Goal: Complete application form

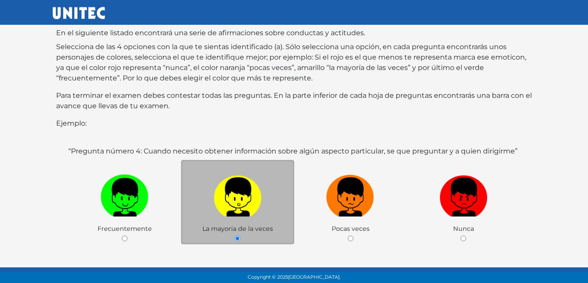
scroll to position [169, 0]
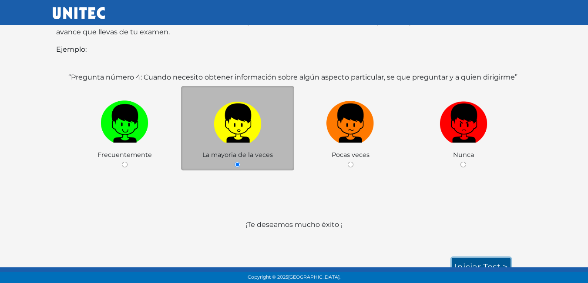
click at [497, 263] on link "Iniciar test >" at bounding box center [481, 267] width 59 height 18
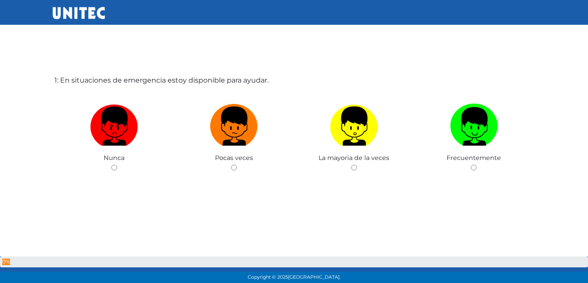
scroll to position [44, 0]
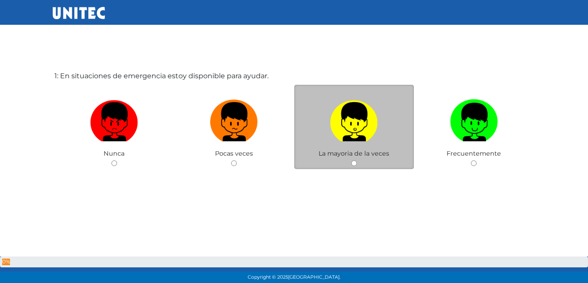
click at [359, 161] on div "La mayoria de la veces" at bounding box center [354, 127] width 120 height 85
click at [352, 164] on input "radio" at bounding box center [354, 164] width 6 height 6
radio input "true"
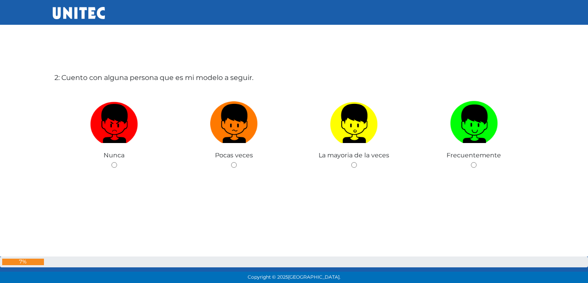
scroll to position [327, 0]
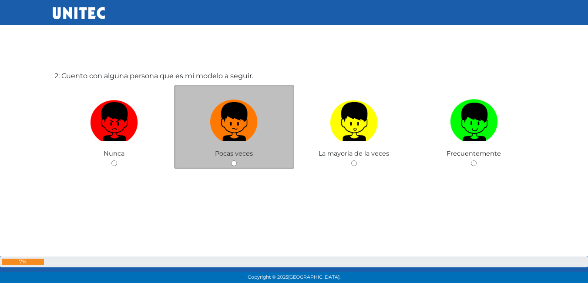
click at [233, 162] on input "radio" at bounding box center [234, 164] width 6 height 6
radio input "true"
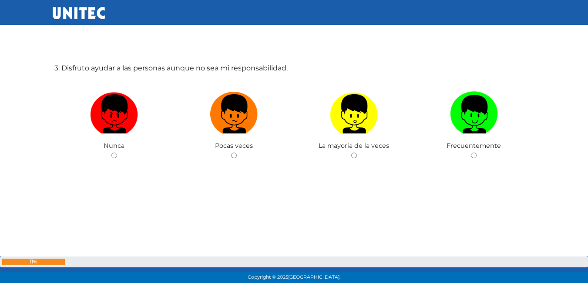
scroll to position [634, 0]
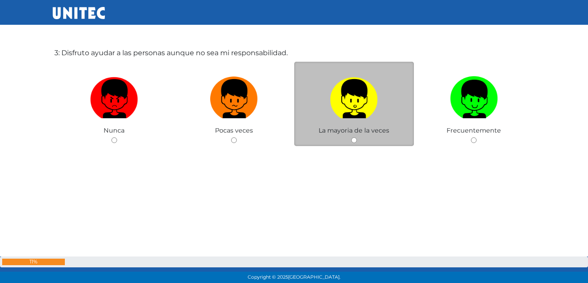
click at [354, 138] on input "radio" at bounding box center [354, 141] width 6 height 6
radio input "true"
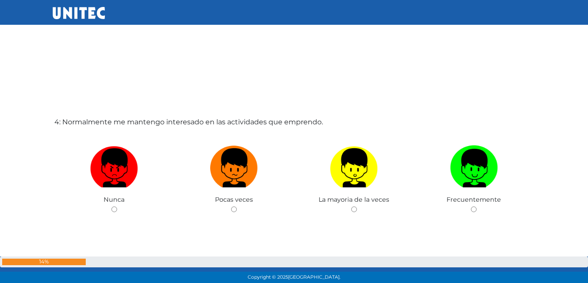
scroll to position [851, 0]
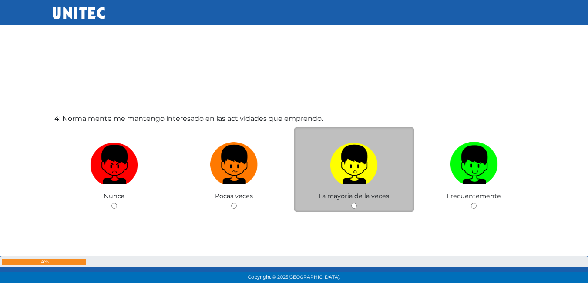
click at [352, 206] on input "radio" at bounding box center [354, 206] width 6 height 6
radio input "true"
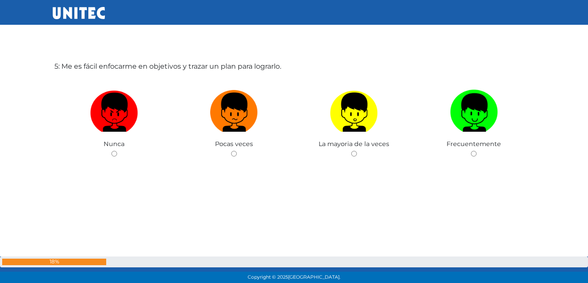
scroll to position [1193, 0]
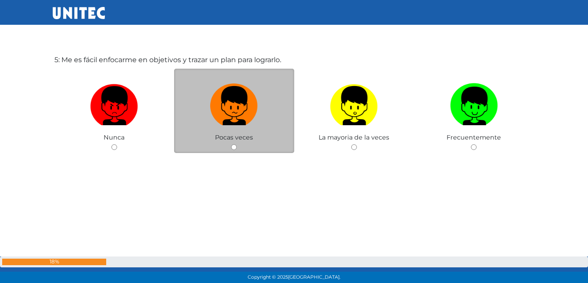
click at [233, 147] on input "radio" at bounding box center [234, 148] width 6 height 6
radio input "true"
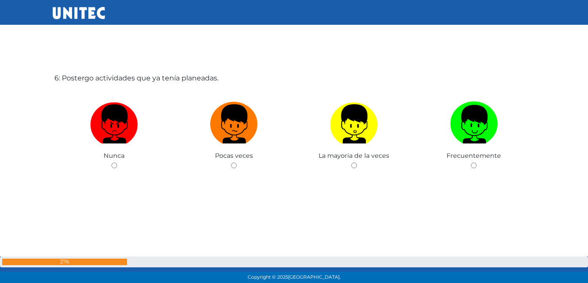
scroll to position [1461, 0]
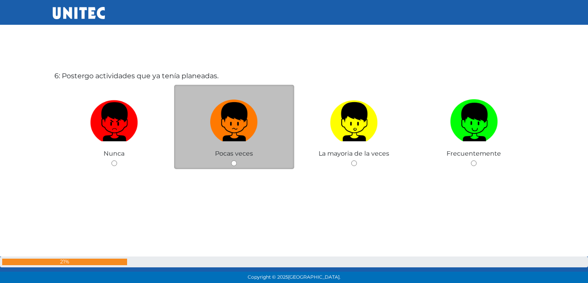
click at [234, 165] on input "radio" at bounding box center [234, 164] width 6 height 6
radio input "true"
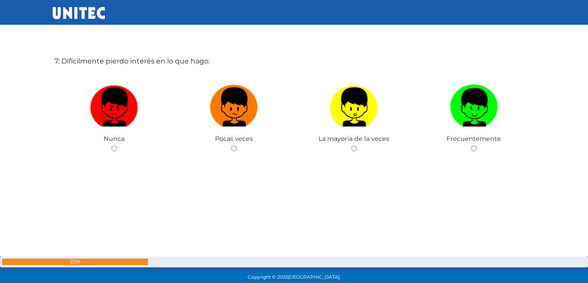
scroll to position [1744, 0]
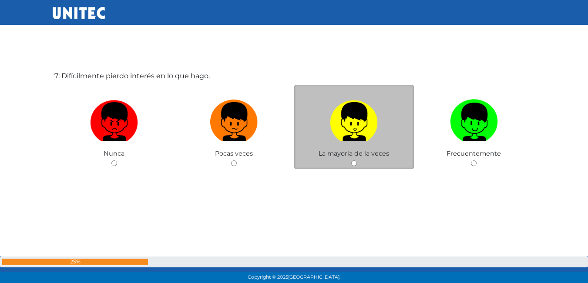
click at [355, 165] on input "radio" at bounding box center [354, 164] width 6 height 6
radio input "true"
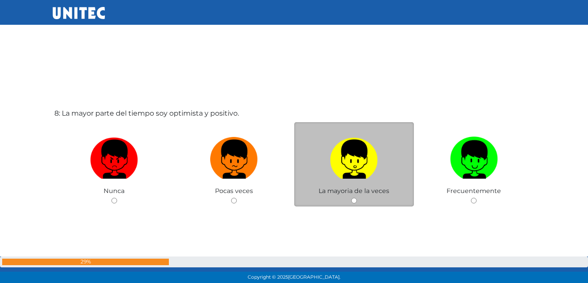
scroll to position [2028, 0]
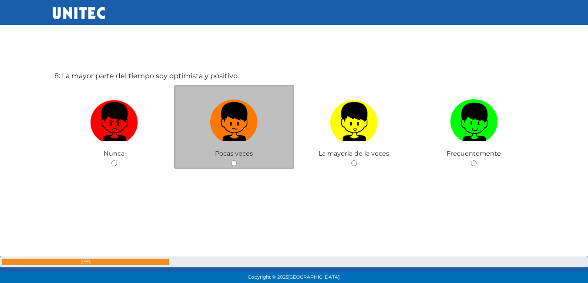
click at [231, 163] on input "radio" at bounding box center [234, 164] width 6 height 6
radio input "true"
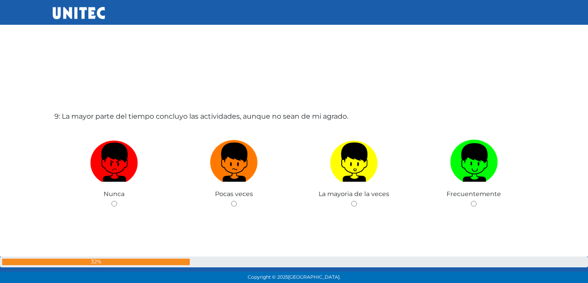
scroll to position [2314, 0]
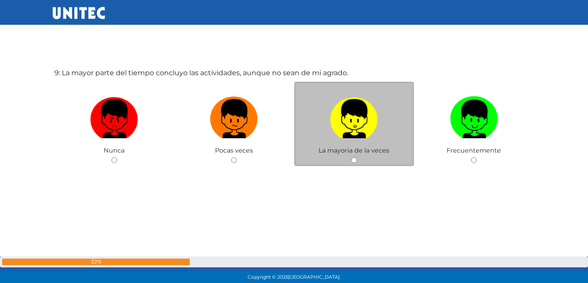
click at [356, 158] on input "radio" at bounding box center [354, 161] width 6 height 6
radio input "true"
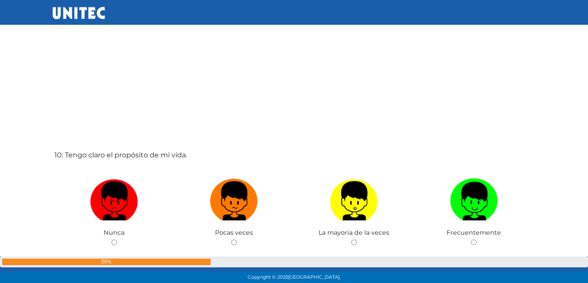
scroll to position [2558, 0]
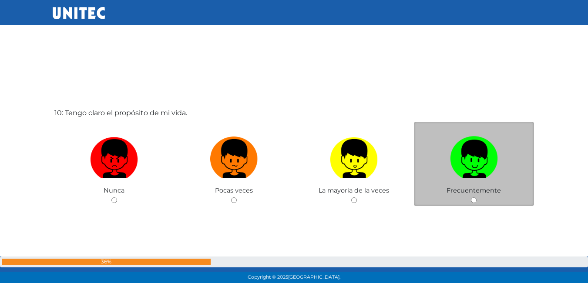
click at [475, 202] on input "radio" at bounding box center [474, 201] width 6 height 6
radio input "true"
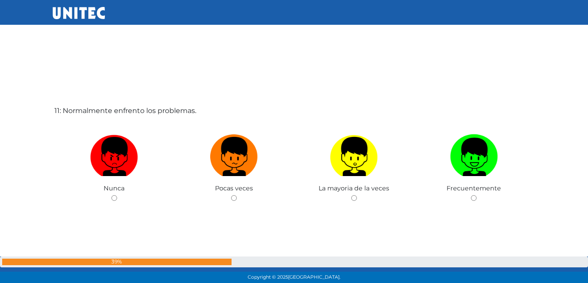
scroll to position [2850, 0]
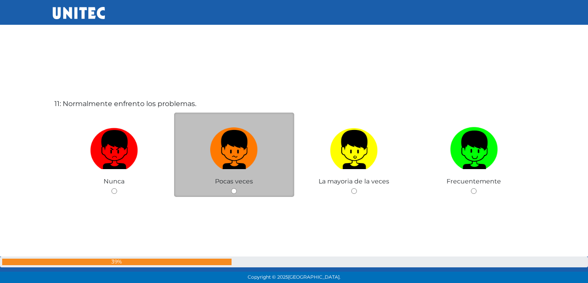
click at [233, 189] on input "radio" at bounding box center [234, 192] width 6 height 6
radio input "true"
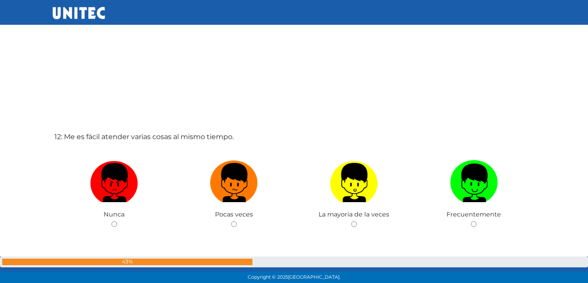
scroll to position [3138, 0]
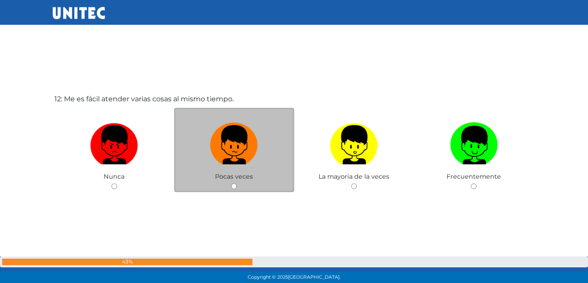
click at [233, 187] on input "radio" at bounding box center [234, 187] width 6 height 6
radio input "true"
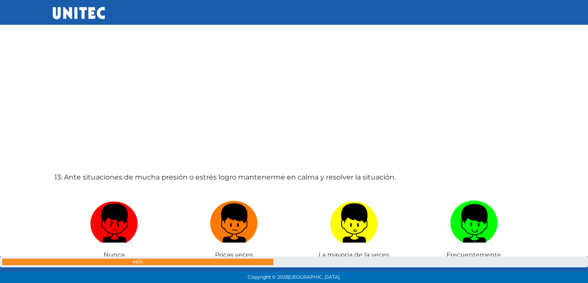
scroll to position [3431, 0]
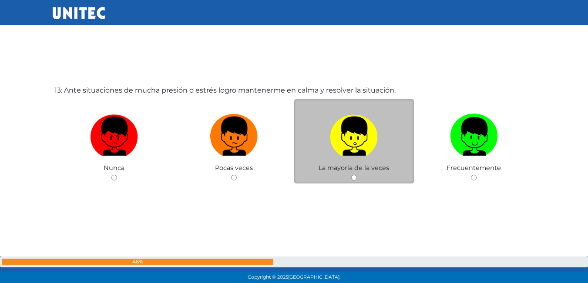
click at [353, 176] on input "radio" at bounding box center [354, 178] width 6 height 6
radio input "true"
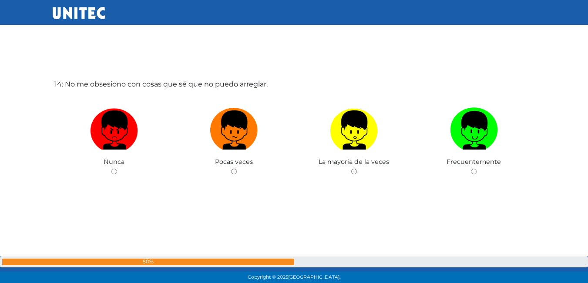
scroll to position [3728, 0]
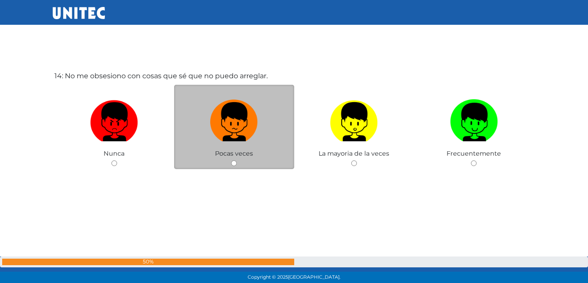
click at [234, 164] on input "radio" at bounding box center [234, 164] width 6 height 6
radio input "true"
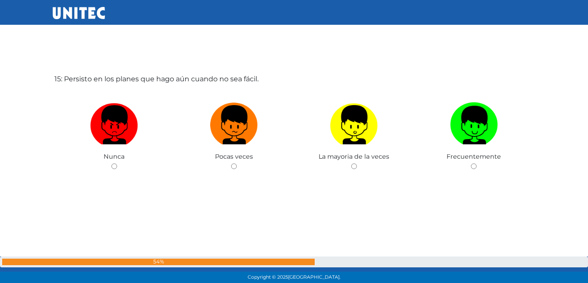
scroll to position [4021, 0]
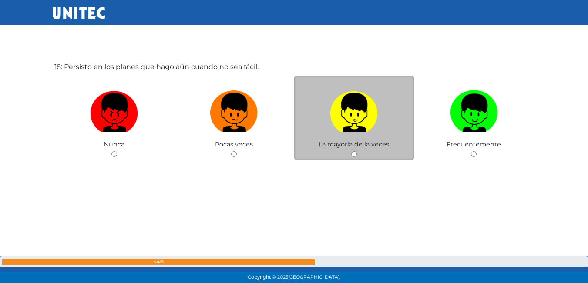
click at [353, 156] on input "radio" at bounding box center [354, 155] width 6 height 6
radio input "true"
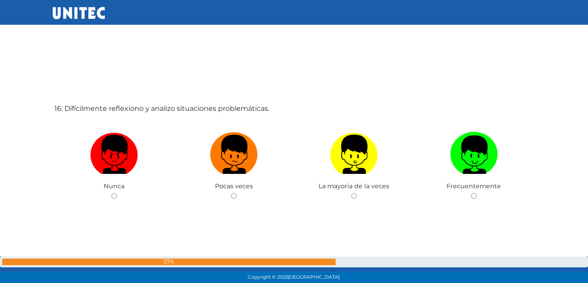
scroll to position [4270, 0]
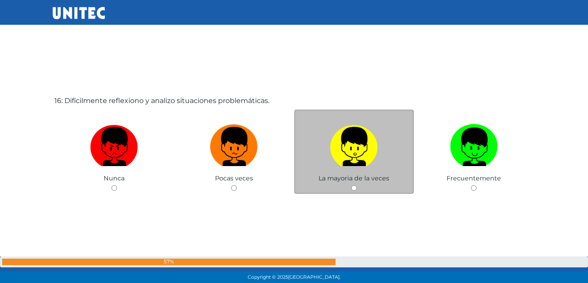
click at [355, 189] on input "radio" at bounding box center [354, 188] width 6 height 6
radio input "true"
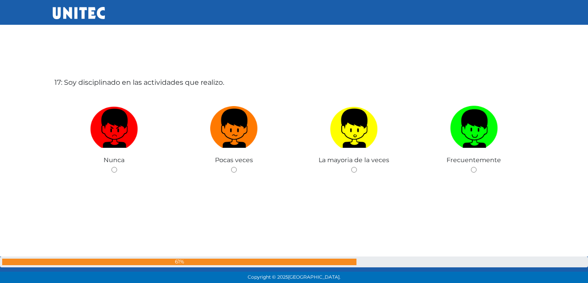
scroll to position [4579, 0]
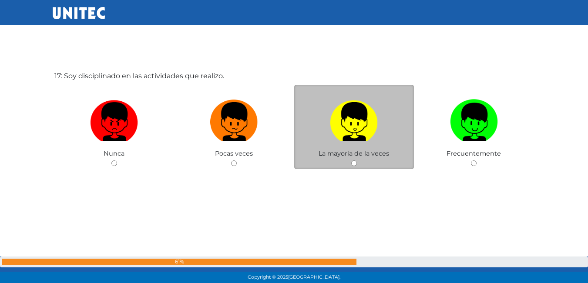
click at [354, 164] on input "radio" at bounding box center [354, 164] width 6 height 6
radio input "true"
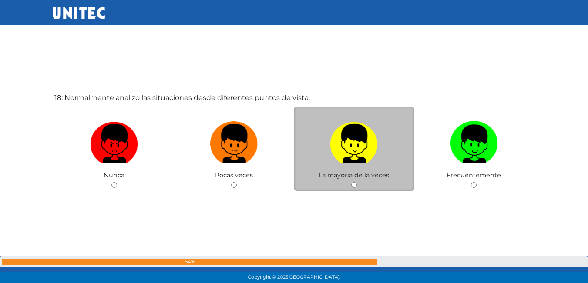
scroll to position [4862, 0]
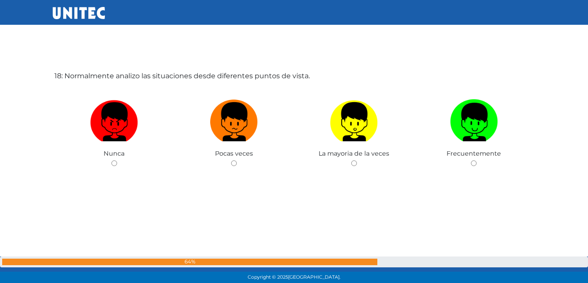
click at [364, 170] on div "18: Normalmente analizo las situaciones desde diferentes puntos de vista. Nunca…" at bounding box center [294, 141] width 483 height 283
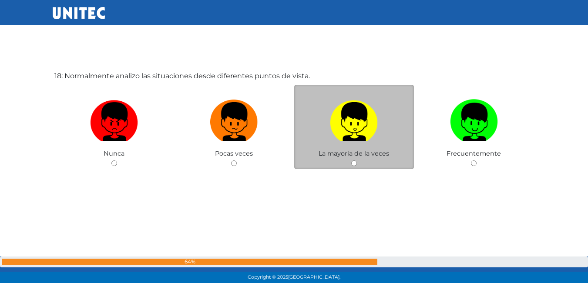
click at [353, 164] on input "radio" at bounding box center [354, 164] width 6 height 6
radio input "true"
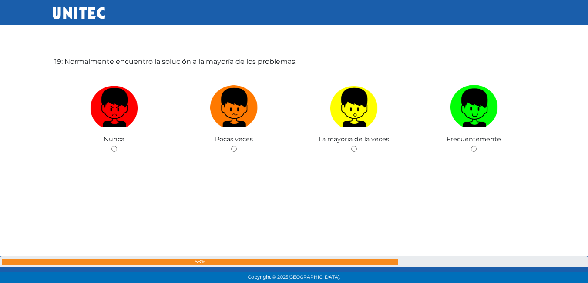
scroll to position [5169, 0]
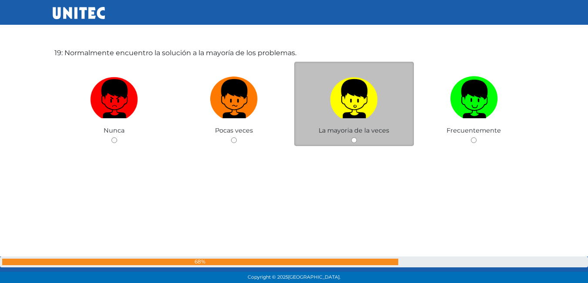
click at [354, 141] on input "radio" at bounding box center [354, 141] width 6 height 6
radio input "true"
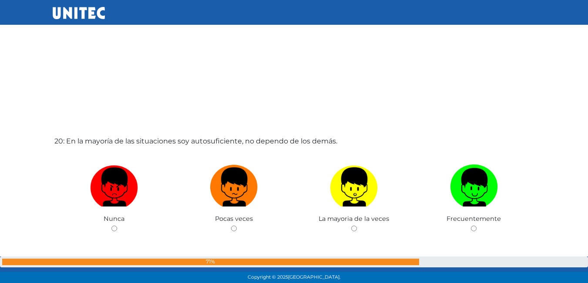
scroll to position [5386, 0]
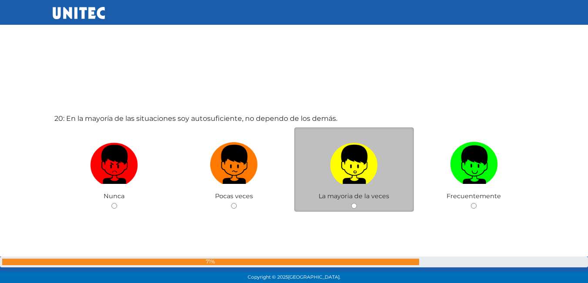
click at [354, 206] on input "radio" at bounding box center [354, 206] width 6 height 6
radio input "true"
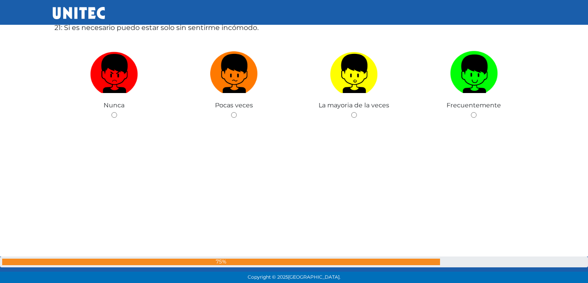
scroll to position [5761, 0]
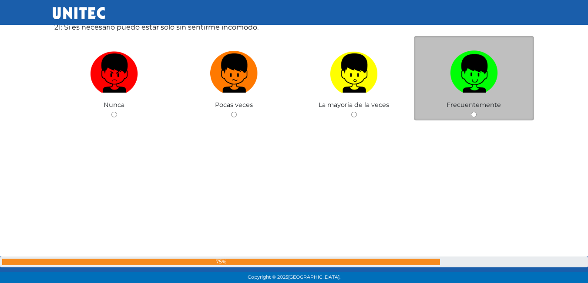
click at [473, 111] on div "Frecuentemente" at bounding box center [474, 78] width 120 height 85
click at [475, 115] on input "radio" at bounding box center [474, 115] width 6 height 6
radio input "true"
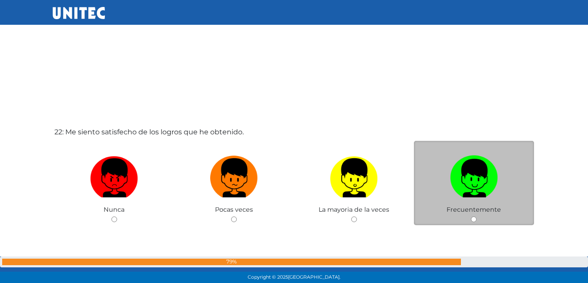
scroll to position [5983, 0]
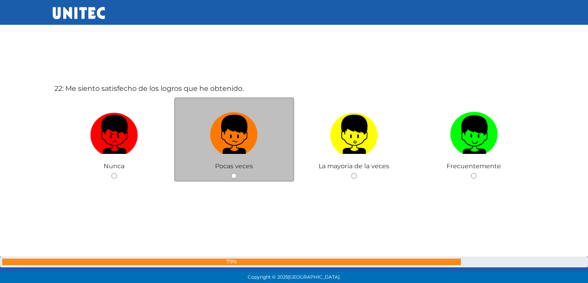
click at [235, 176] on input "radio" at bounding box center [234, 176] width 6 height 6
radio input "true"
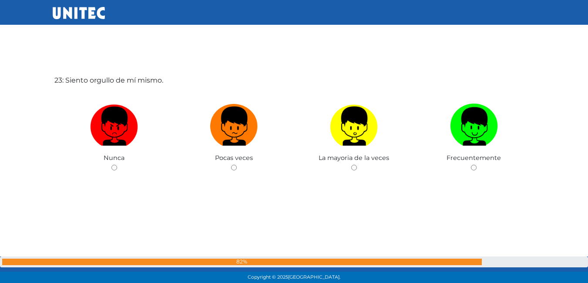
scroll to position [6279, 0]
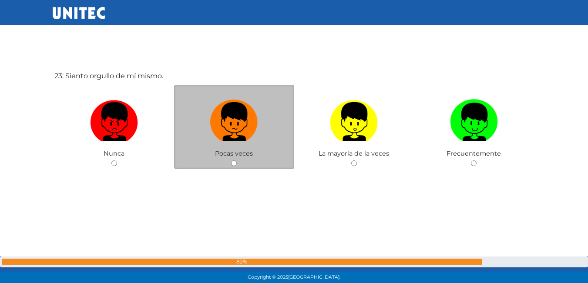
click at [232, 163] on input "radio" at bounding box center [234, 164] width 6 height 6
radio input "true"
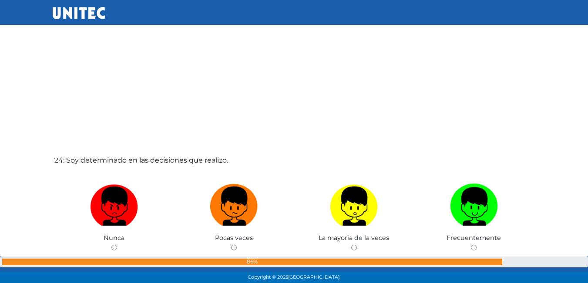
scroll to position [6563, 0]
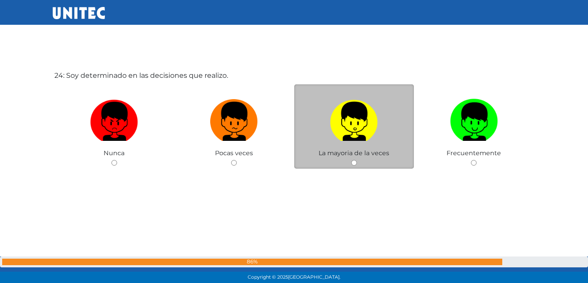
click at [356, 160] on input "radio" at bounding box center [354, 163] width 6 height 6
radio input "true"
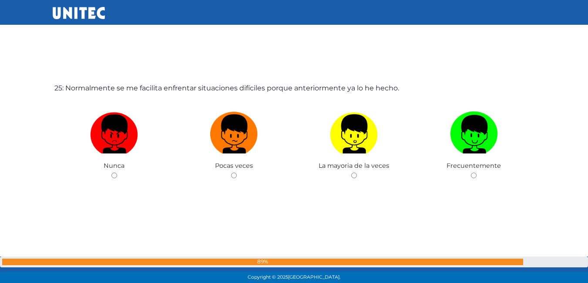
scroll to position [6878, 0]
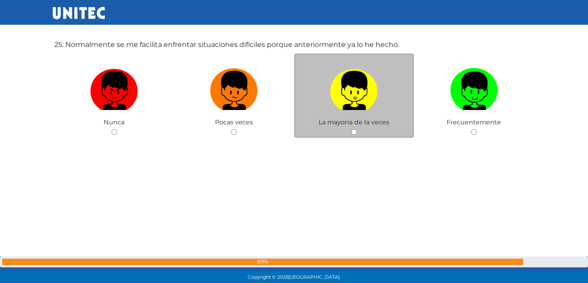
click at [355, 131] on input "radio" at bounding box center [354, 132] width 6 height 6
radio input "true"
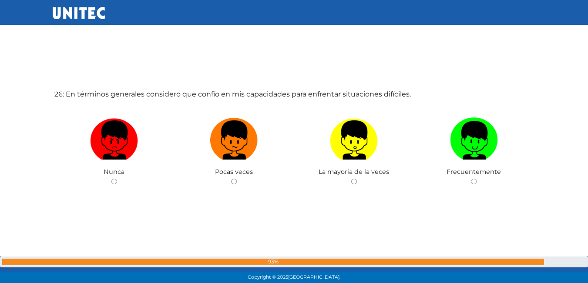
scroll to position [7083, 0]
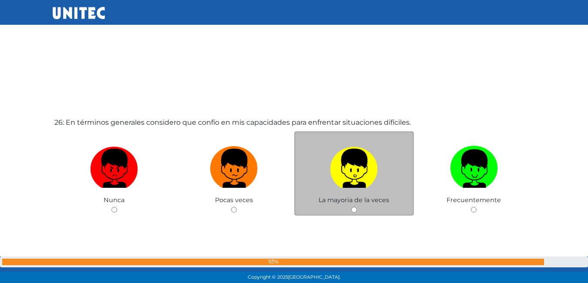
click at [357, 214] on div "La mayoria de la veces" at bounding box center [354, 173] width 120 height 85
click at [356, 211] on input "radio" at bounding box center [354, 210] width 6 height 6
radio input "true"
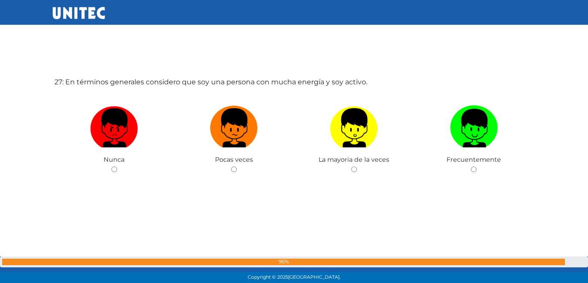
scroll to position [7413, 0]
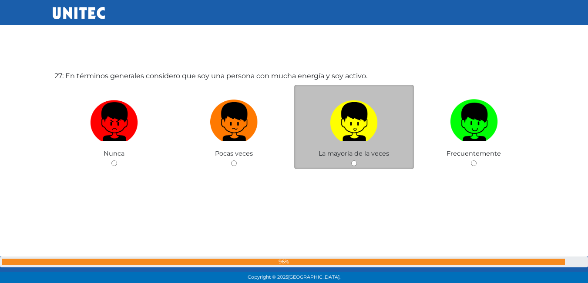
click at [352, 162] on input "radio" at bounding box center [354, 164] width 6 height 6
radio input "true"
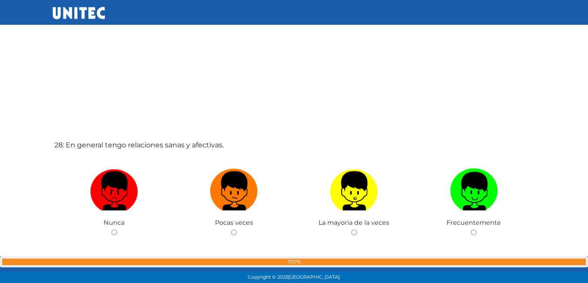
scroll to position [7663, 0]
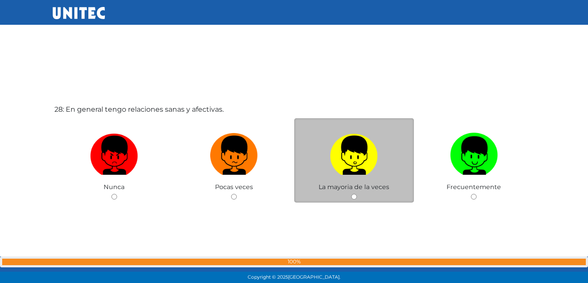
click at [354, 198] on input "radio" at bounding box center [354, 197] width 6 height 6
radio input "true"
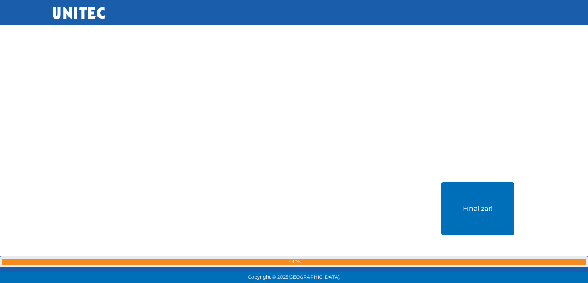
scroll to position [7911, 0]
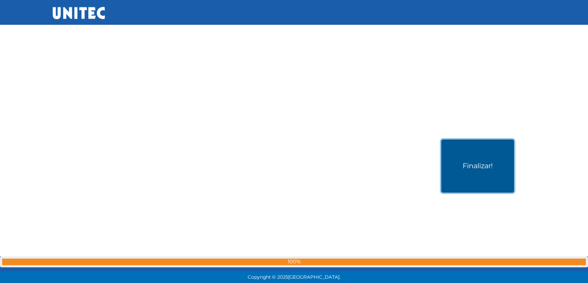
click at [471, 178] on button "Finalizar!" at bounding box center [477, 166] width 73 height 53
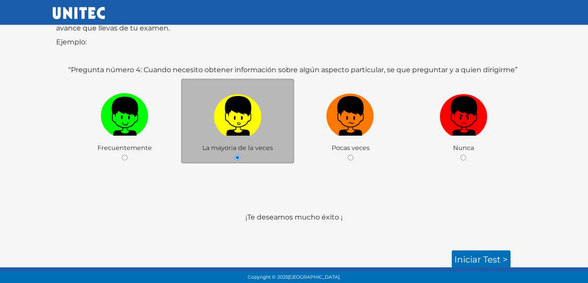
scroll to position [130, 0]
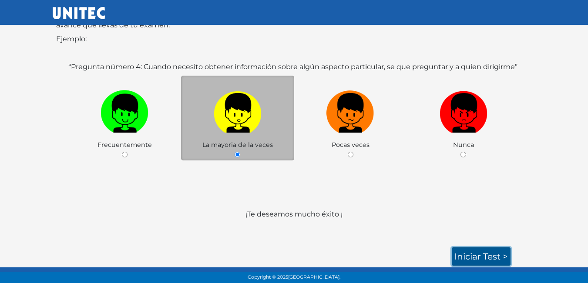
click at [490, 250] on link "Iniciar test >" at bounding box center [481, 257] width 59 height 18
click at [473, 261] on link "Iniciar test >" at bounding box center [481, 257] width 59 height 18
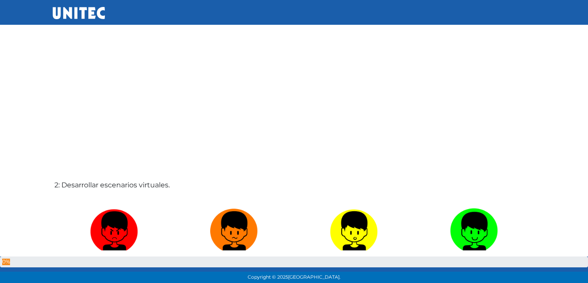
scroll to position [305, 0]
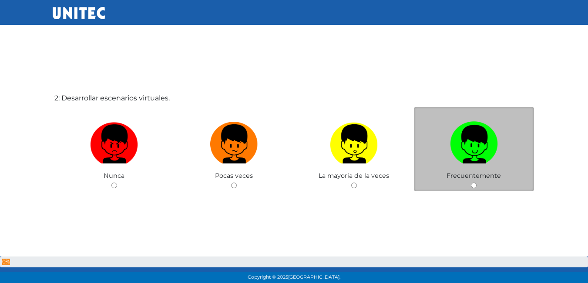
click at [475, 185] on input "radio" at bounding box center [474, 186] width 6 height 6
radio input "true"
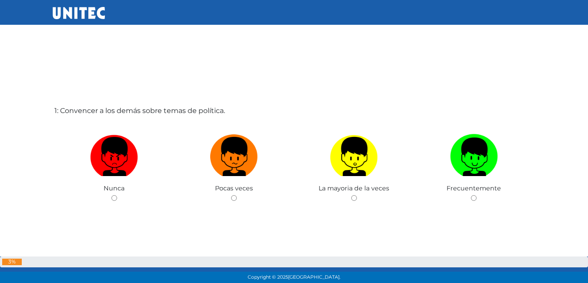
scroll to position [0, 0]
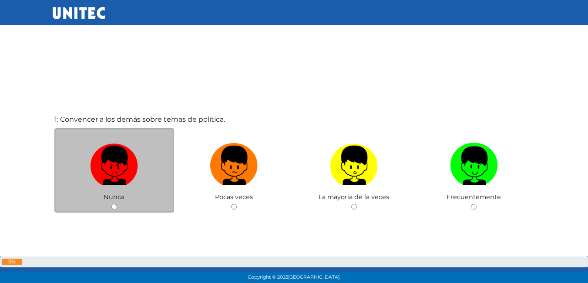
click at [117, 206] on div "Nunca" at bounding box center [114, 170] width 120 height 85
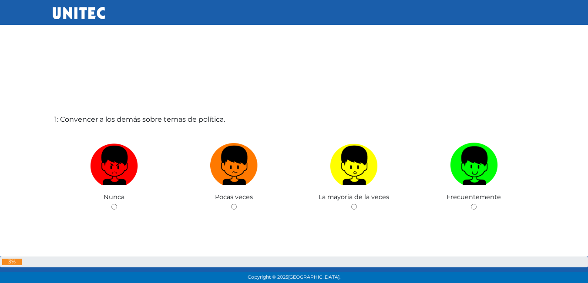
click at [115, 209] on input "radio" at bounding box center [114, 207] width 6 height 6
radio input "true"
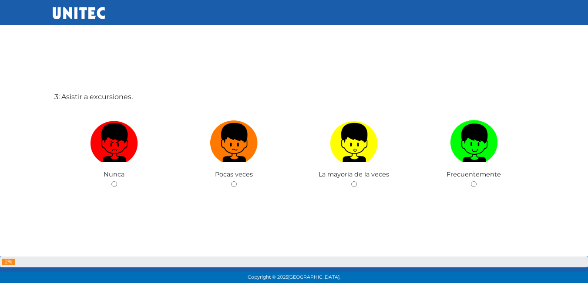
scroll to position [610, 0]
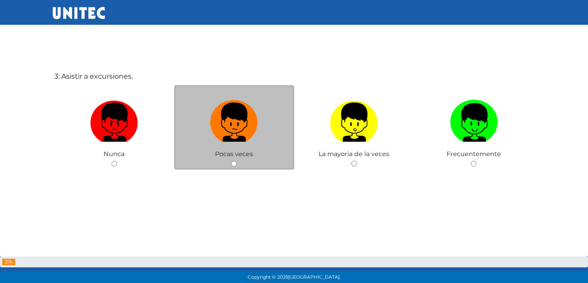
click at [234, 166] on input "radio" at bounding box center [234, 164] width 6 height 6
radio input "true"
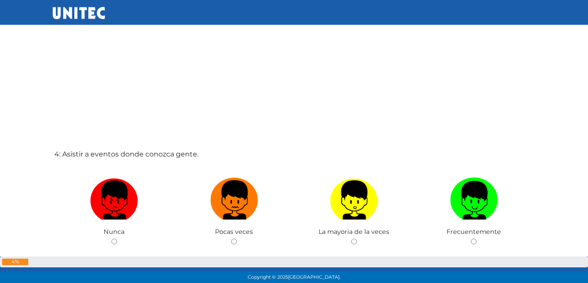
scroll to position [859, 0]
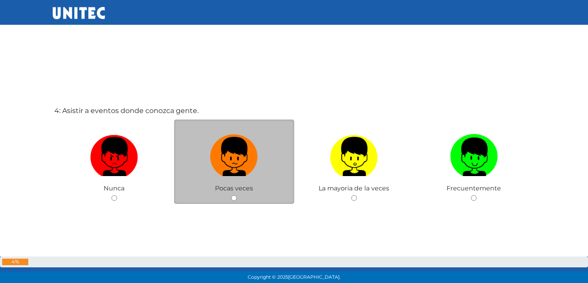
click at [233, 198] on input "radio" at bounding box center [234, 198] width 6 height 6
radio input "true"
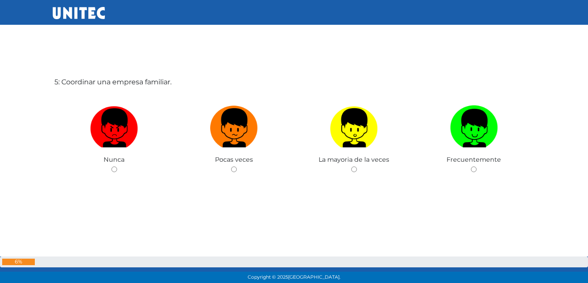
scroll to position [1177, 0]
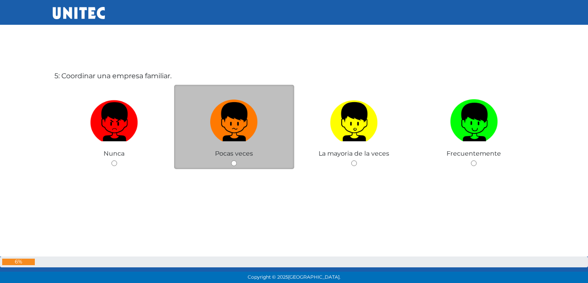
click at [233, 163] on input "radio" at bounding box center [234, 164] width 6 height 6
radio input "true"
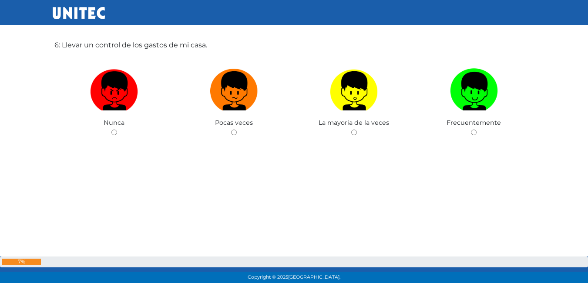
scroll to position [1477, 0]
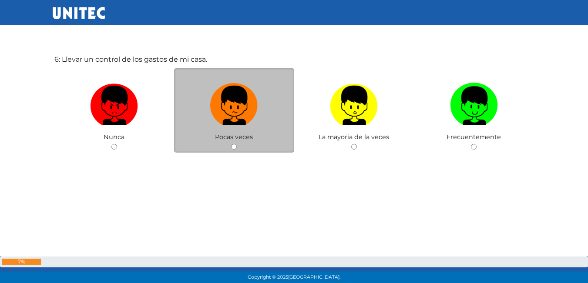
click at [234, 147] on input "radio" at bounding box center [234, 147] width 6 height 6
radio input "true"
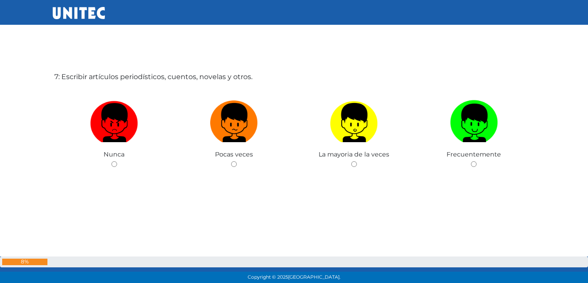
scroll to position [1744, 0]
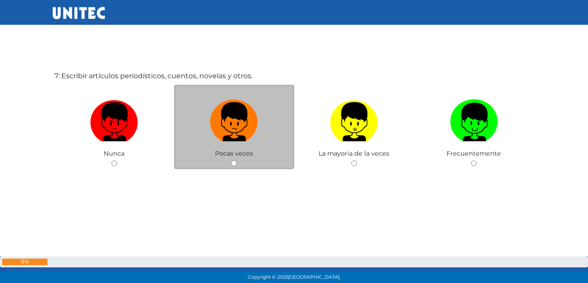
click at [230, 162] on div "Pocas veces" at bounding box center [234, 127] width 120 height 85
click at [235, 163] on input "radio" at bounding box center [234, 164] width 6 height 6
radio input "true"
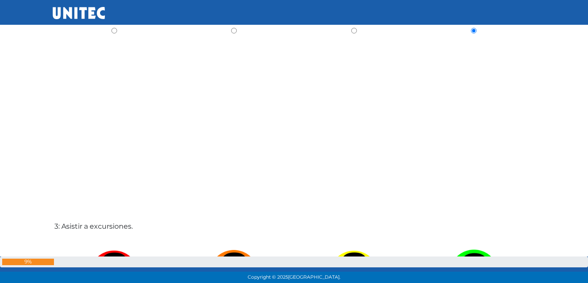
scroll to position [0, 0]
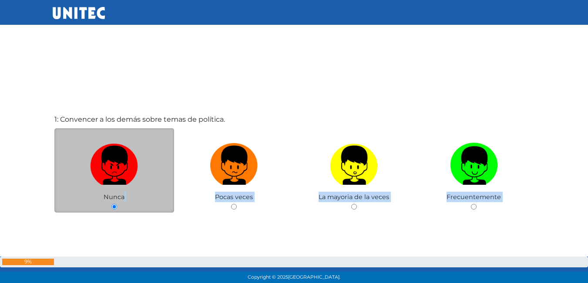
drag, startPoint x: 100, startPoint y: 236, endPoint x: 82, endPoint y: 189, distance: 50.7
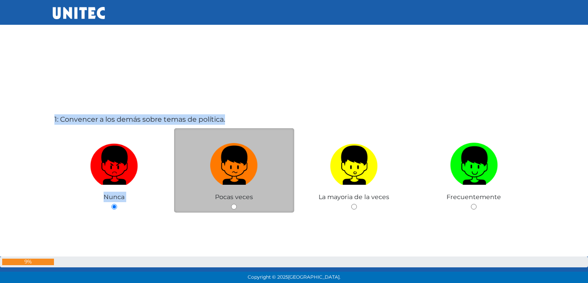
drag, startPoint x: 43, startPoint y: 231, endPoint x: 191, endPoint y: 191, distance: 153.9
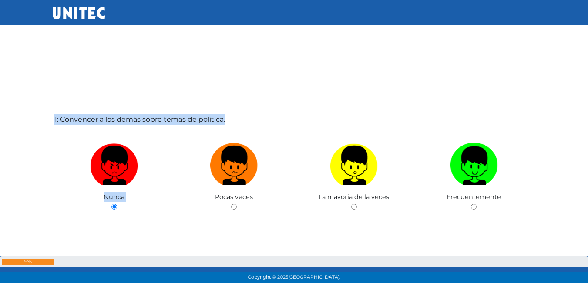
click at [325, 78] on div "1: Convencer a los demás sobre temas de política. Nunca Pocas veces La mayoria …" at bounding box center [294, 185] width 483 height 283
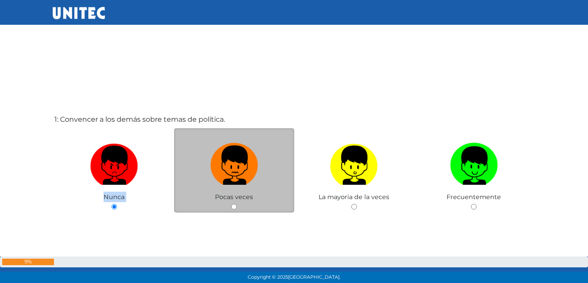
drag, startPoint x: 355, startPoint y: 52, endPoint x: 246, endPoint y: 148, distance: 145.7
click at [250, 149] on div "1: Convencer a los demás sobre temas de política. Nunca Pocas veces La mayoria …" at bounding box center [294, 185] width 483 height 283
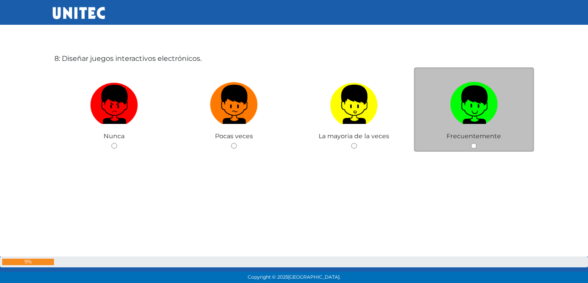
scroll to position [2046, 0]
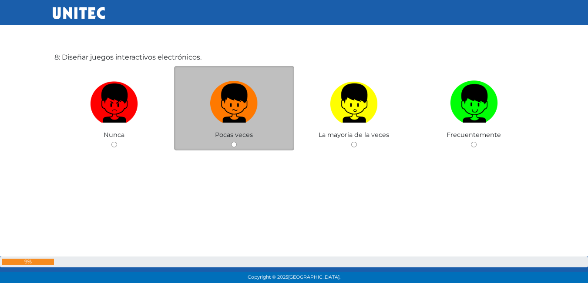
click at [235, 142] on div "Pocas veces" at bounding box center [234, 108] width 120 height 85
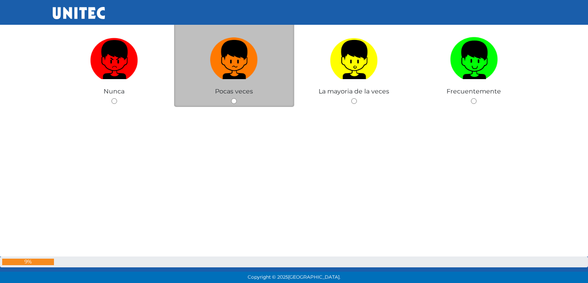
click at [234, 100] on input "radio" at bounding box center [234, 101] width 6 height 6
radio input "true"
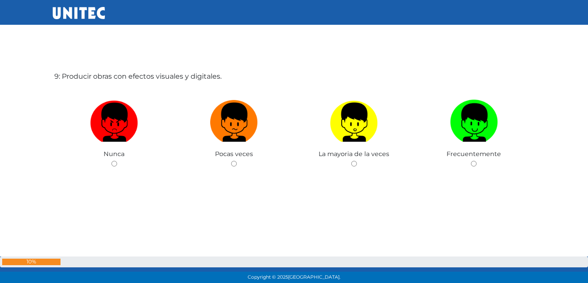
scroll to position [2311, 0]
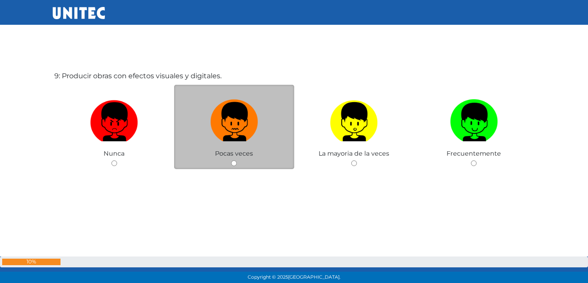
click at [233, 125] on img at bounding box center [234, 119] width 48 height 46
click at [233, 161] on input "radio" at bounding box center [234, 164] width 6 height 6
radio input "true"
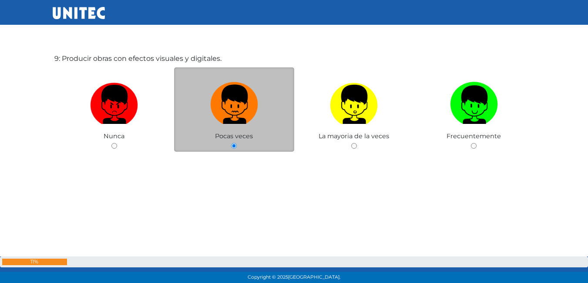
click at [233, 125] on label at bounding box center [234, 104] width 120 height 53
click at [233, 143] on input "radio" at bounding box center [234, 146] width 6 height 6
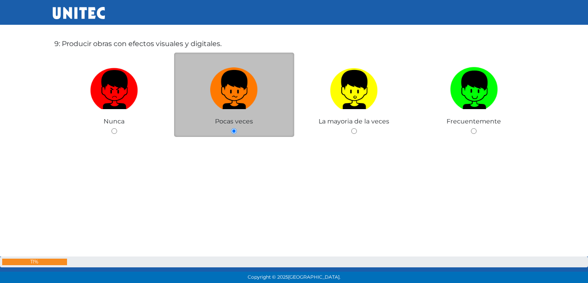
scroll to position [2333, 0]
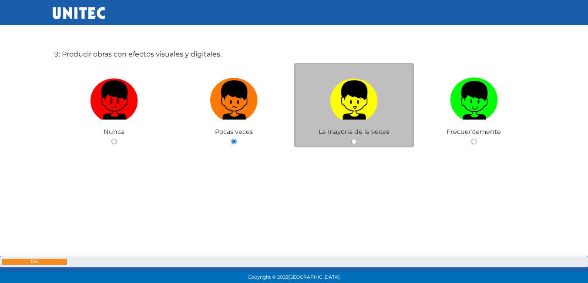
click at [350, 100] on img at bounding box center [354, 97] width 48 height 46
click at [351, 139] on input "radio" at bounding box center [354, 142] width 6 height 6
radio input "true"
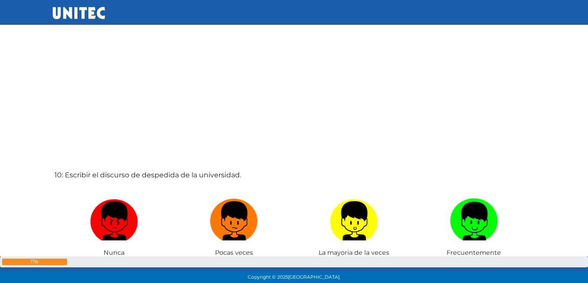
scroll to position [2553, 0]
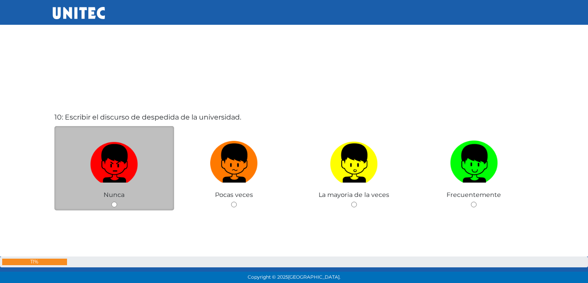
click at [111, 163] on img at bounding box center [114, 161] width 48 height 46
click at [111, 202] on input "radio" at bounding box center [114, 205] width 6 height 6
radio input "true"
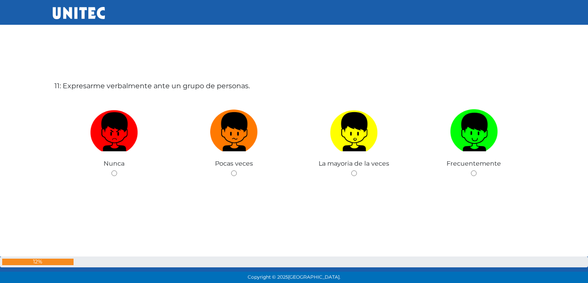
scroll to position [2878, 0]
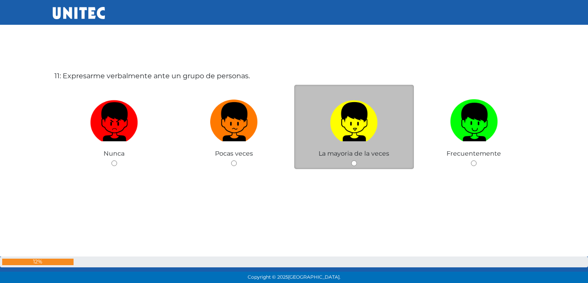
click at [354, 120] on img at bounding box center [354, 119] width 48 height 46
click at [354, 161] on input "radio" at bounding box center [354, 164] width 6 height 6
radio input "true"
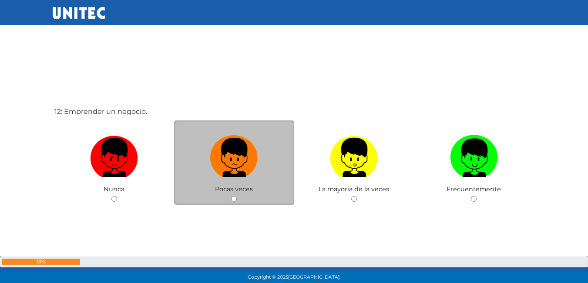
scroll to position [3141, 0]
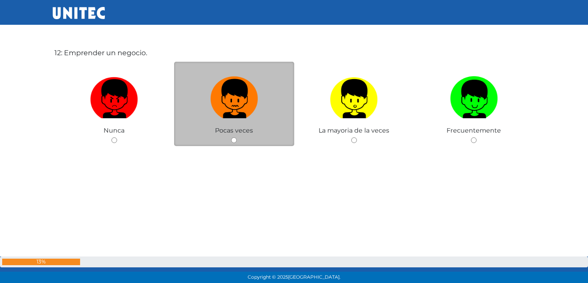
click at [235, 98] on img at bounding box center [234, 96] width 48 height 46
click at [235, 138] on input "radio" at bounding box center [234, 141] width 6 height 6
radio input "true"
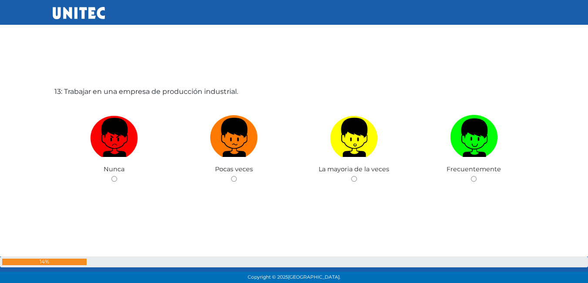
scroll to position [3444, 0]
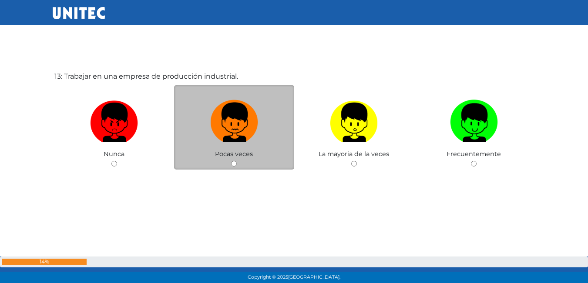
click at [239, 126] on img at bounding box center [234, 120] width 48 height 46
click at [237, 161] on input "radio" at bounding box center [234, 164] width 6 height 6
radio input "true"
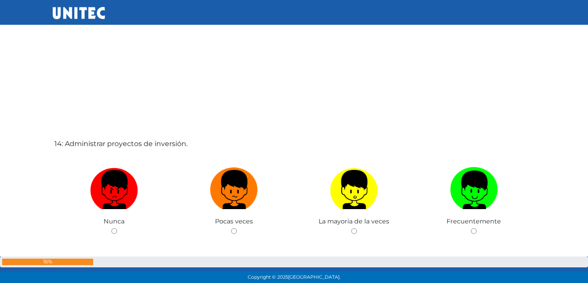
scroll to position [3694, 0]
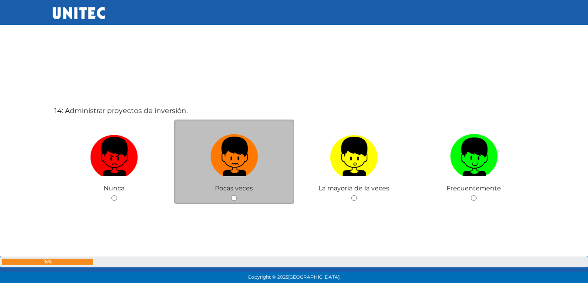
click at [231, 157] on img at bounding box center [234, 154] width 48 height 46
click at [231, 195] on input "radio" at bounding box center [234, 198] width 6 height 6
radio input "true"
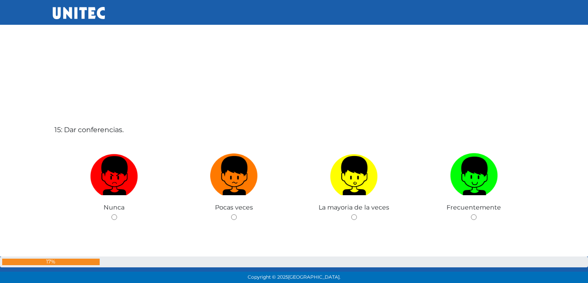
scroll to position [3987, 0]
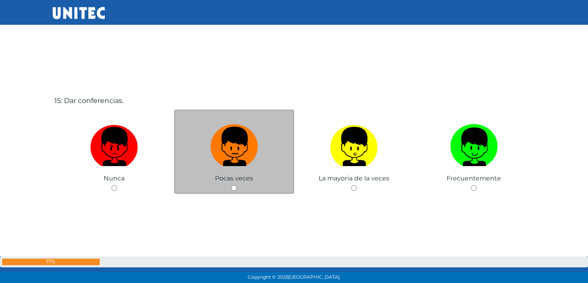
click at [233, 152] on img at bounding box center [234, 144] width 48 height 46
click at [233, 185] on input "radio" at bounding box center [234, 188] width 6 height 6
radio input "true"
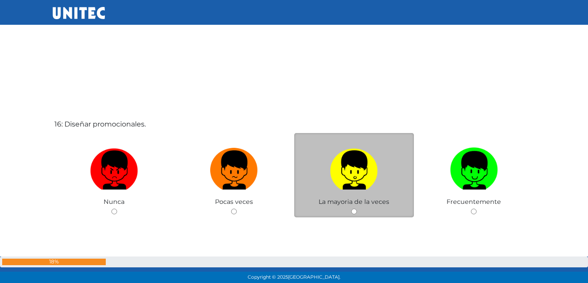
scroll to position [4236, 0]
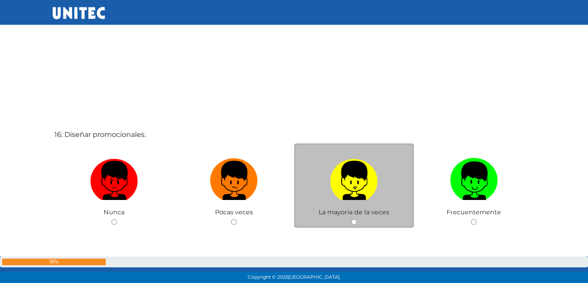
click at [363, 190] on img at bounding box center [354, 178] width 48 height 46
click at [357, 219] on input "radio" at bounding box center [354, 222] width 6 height 6
radio input "true"
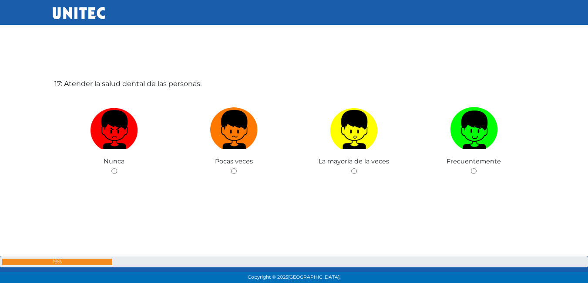
scroll to position [4579, 0]
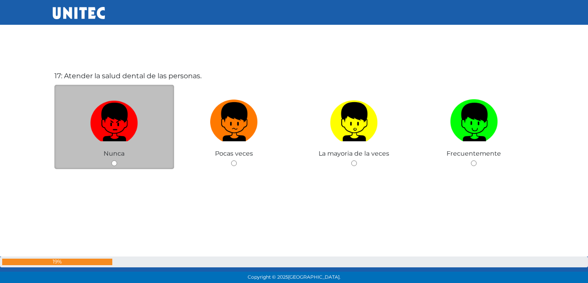
click at [118, 132] on img at bounding box center [114, 119] width 48 height 46
click at [117, 161] on input "radio" at bounding box center [114, 164] width 6 height 6
radio input "true"
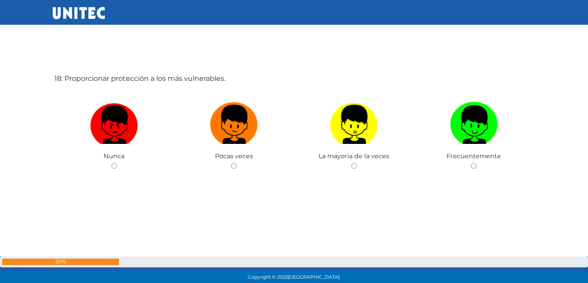
scroll to position [4862, 0]
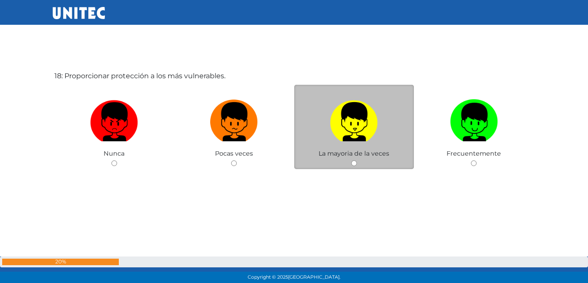
click at [360, 125] on img at bounding box center [354, 119] width 48 height 46
click at [357, 161] on input "radio" at bounding box center [354, 164] width 6 height 6
radio input "true"
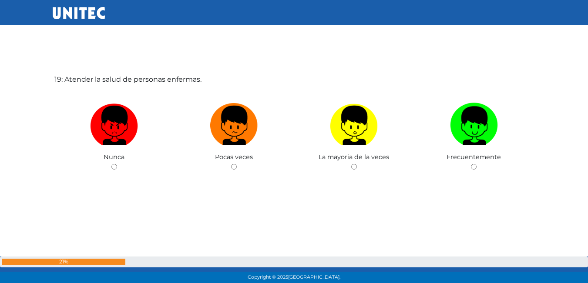
scroll to position [5146, 0]
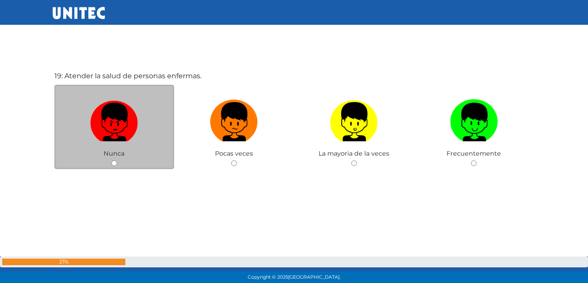
click at [115, 122] on img at bounding box center [114, 119] width 48 height 46
click at [115, 161] on input "radio" at bounding box center [114, 164] width 6 height 6
radio input "true"
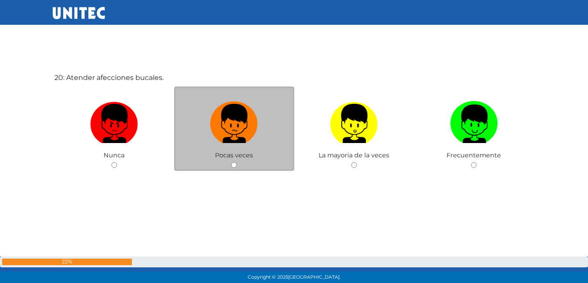
scroll to position [5429, 0]
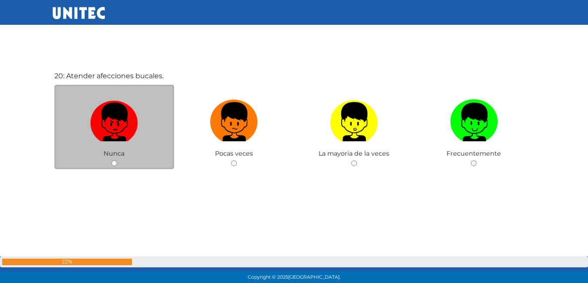
click at [107, 126] on img at bounding box center [114, 119] width 48 height 46
click at [111, 161] on input "radio" at bounding box center [114, 164] width 6 height 6
radio input "true"
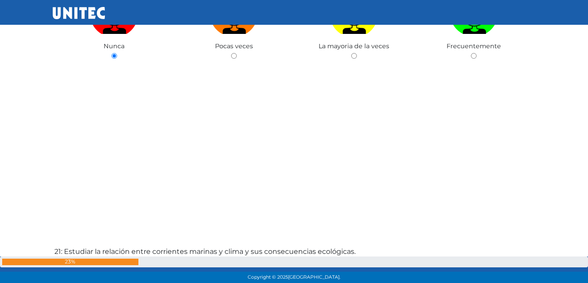
scroll to position [5692, 0]
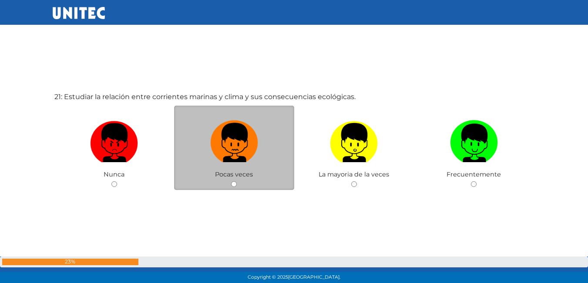
click at [230, 145] on img at bounding box center [234, 140] width 48 height 46
click at [231, 182] on input "radio" at bounding box center [234, 185] width 6 height 6
radio input "true"
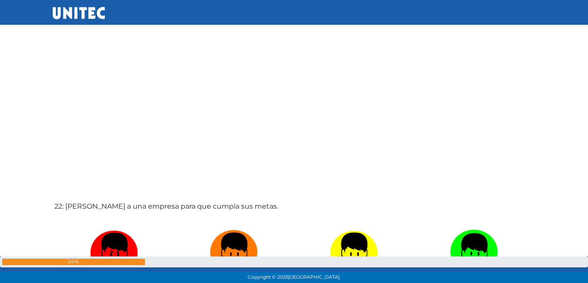
scroll to position [5778, 0]
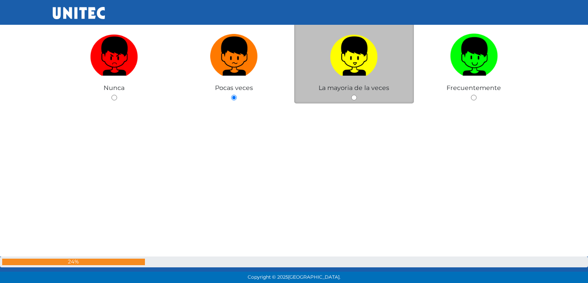
click at [361, 60] on img at bounding box center [354, 53] width 48 height 46
click at [357, 95] on input "radio" at bounding box center [354, 98] width 6 height 6
radio input "true"
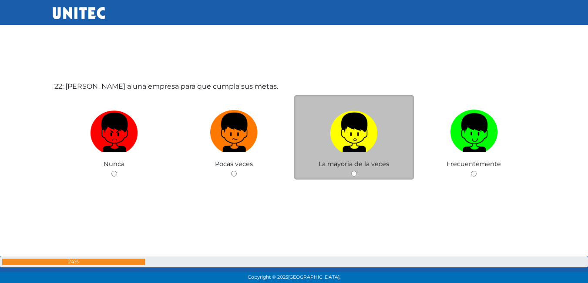
scroll to position [6001, 0]
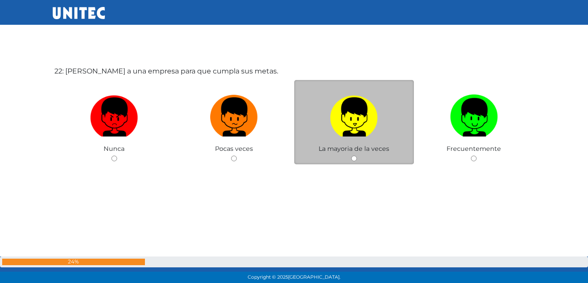
click at [366, 114] on img at bounding box center [354, 114] width 48 height 46
click at [357, 156] on input "radio" at bounding box center [354, 159] width 6 height 6
radio input "true"
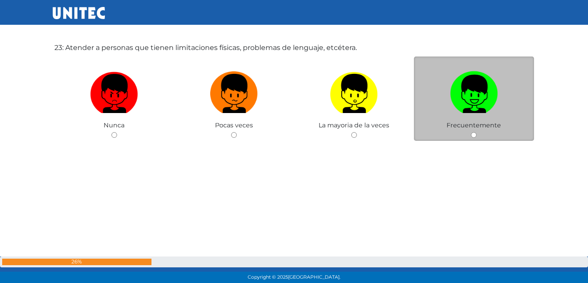
scroll to position [6264, 0]
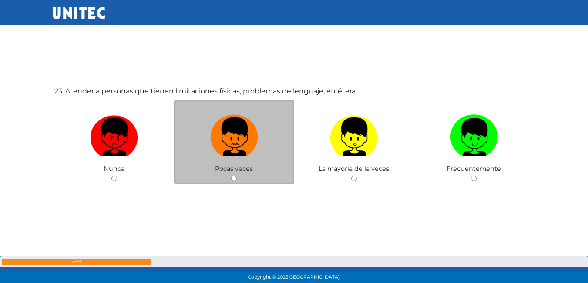
click at [236, 129] on img at bounding box center [234, 134] width 48 height 46
click at [236, 176] on input "radio" at bounding box center [234, 179] width 6 height 6
radio input "true"
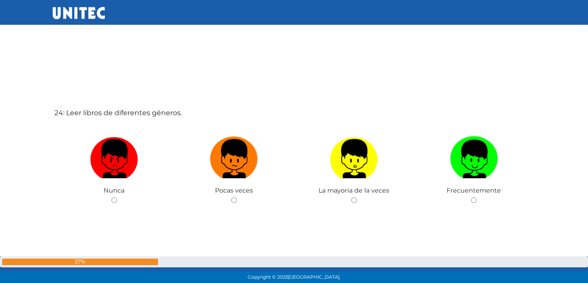
scroll to position [6527, 0]
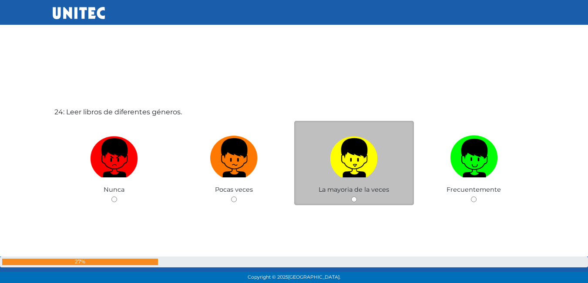
click at [357, 148] on img at bounding box center [354, 155] width 48 height 46
click at [357, 197] on input "radio" at bounding box center [354, 200] width 6 height 6
radio input "true"
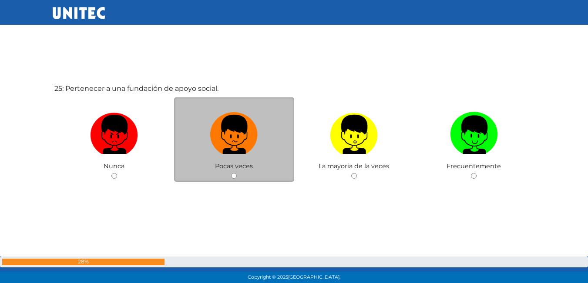
scroll to position [6846, 0]
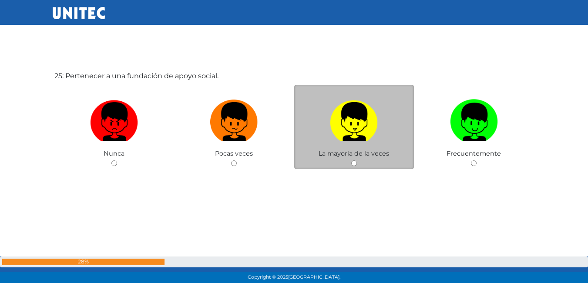
click at [344, 124] on img at bounding box center [354, 119] width 48 height 46
click at [351, 161] on input "radio" at bounding box center [354, 164] width 6 height 6
radio input "true"
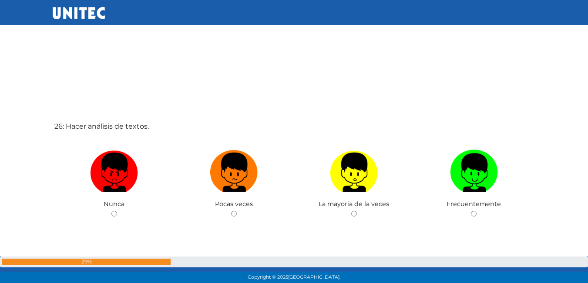
scroll to position [7091, 0]
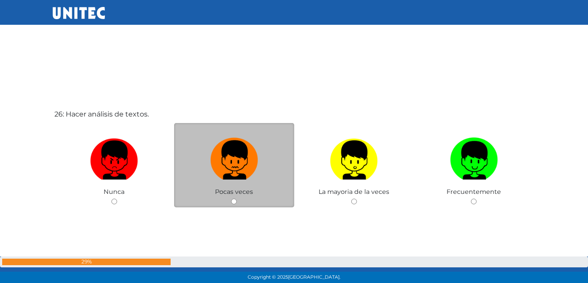
click at [221, 158] on img at bounding box center [234, 158] width 48 height 46
click at [231, 199] on input "radio" at bounding box center [234, 202] width 6 height 6
radio input "true"
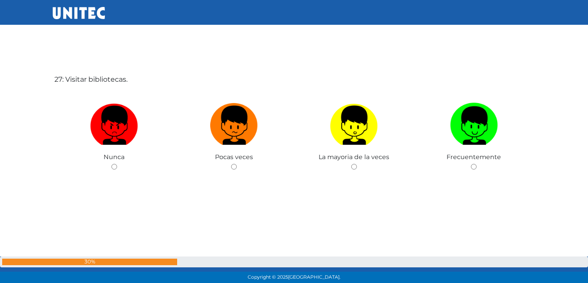
scroll to position [7438, 0]
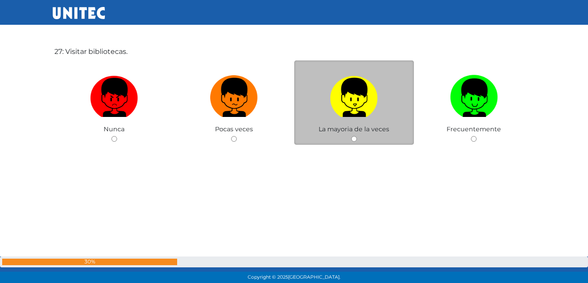
click at [360, 98] on img at bounding box center [354, 95] width 48 height 46
click at [357, 136] on input "radio" at bounding box center [354, 139] width 6 height 6
radio input "true"
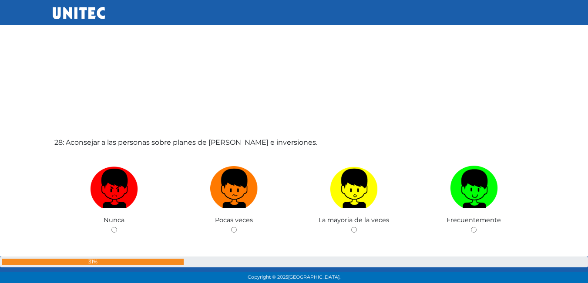
scroll to position [7646, 0]
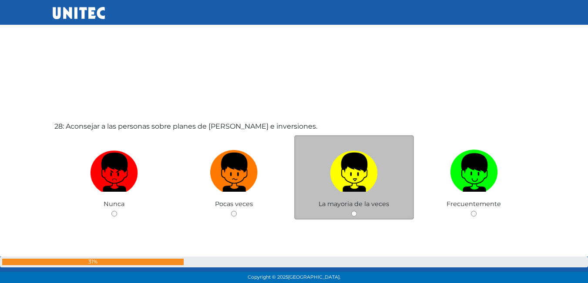
click at [351, 172] on img at bounding box center [354, 170] width 48 height 46
click at [351, 211] on input "radio" at bounding box center [354, 214] width 6 height 6
radio input "true"
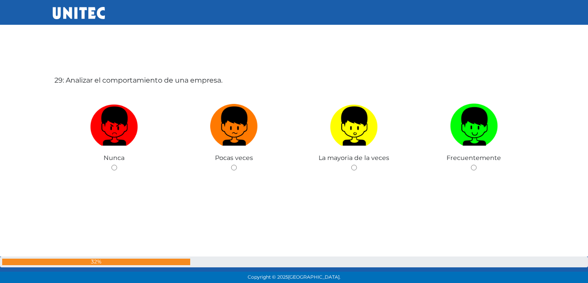
scroll to position [7980, 0]
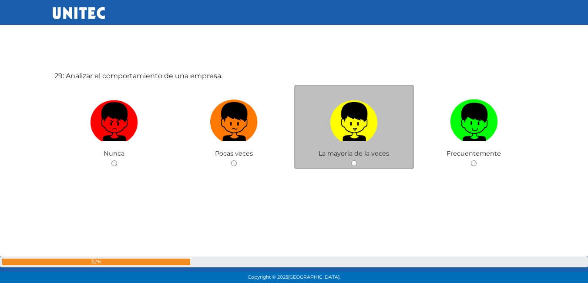
click at [352, 120] on img at bounding box center [354, 119] width 48 height 46
click at [352, 161] on input "radio" at bounding box center [354, 164] width 6 height 6
radio input "true"
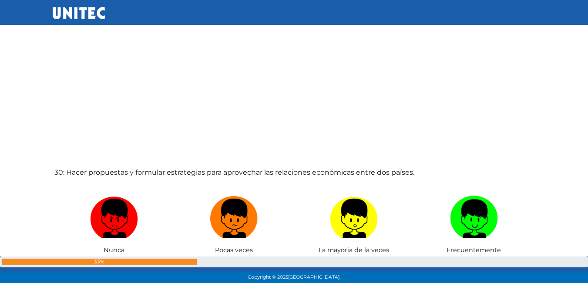
scroll to position [8221, 0]
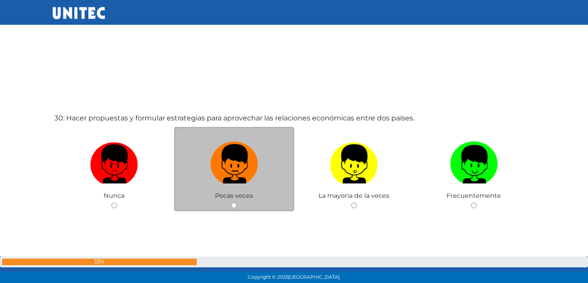
click at [239, 156] on img at bounding box center [234, 161] width 48 height 46
click at [237, 203] on input "radio" at bounding box center [234, 206] width 6 height 6
radio input "true"
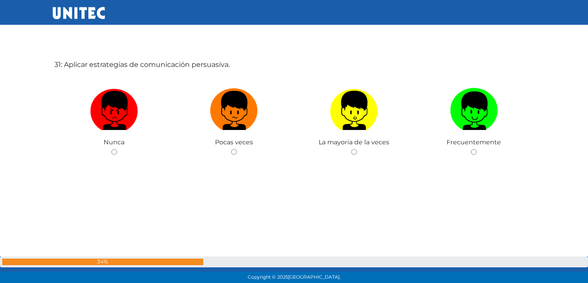
scroll to position [8560, 0]
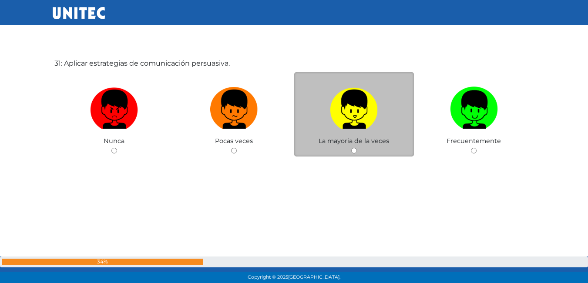
click at [348, 101] on img at bounding box center [354, 107] width 48 height 46
click at [351, 148] on input "radio" at bounding box center [354, 151] width 6 height 6
radio input "true"
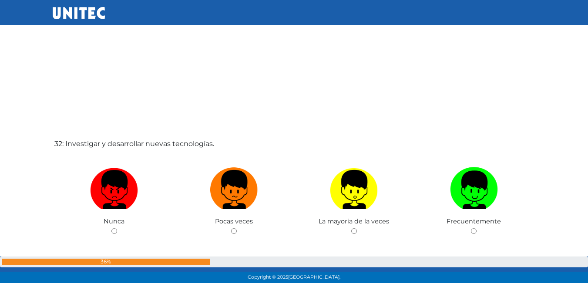
scroll to position [8806, 0]
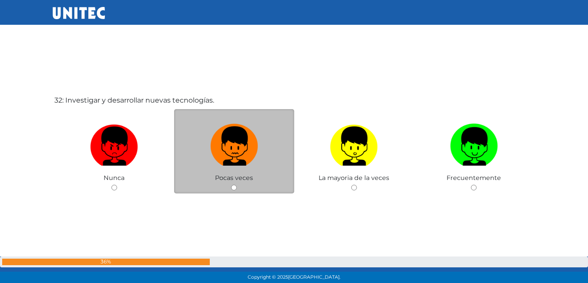
click at [243, 146] on img at bounding box center [234, 144] width 48 height 46
click at [237, 185] on input "radio" at bounding box center [234, 188] width 6 height 6
radio input "true"
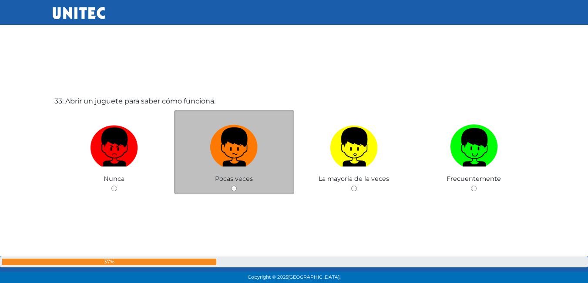
scroll to position [9112, 0]
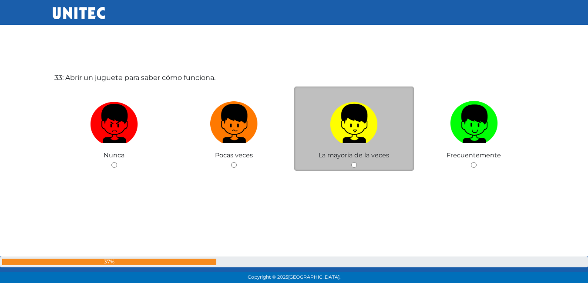
click at [363, 114] on img at bounding box center [354, 121] width 48 height 46
click at [357, 162] on input "radio" at bounding box center [354, 165] width 6 height 6
radio input "true"
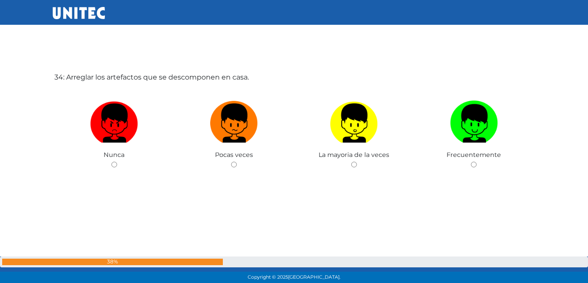
scroll to position [9397, 0]
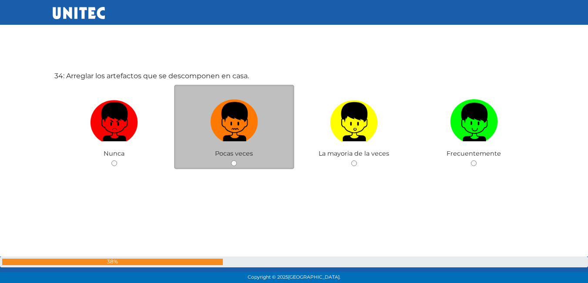
click at [218, 118] on img at bounding box center [234, 119] width 48 height 46
click at [231, 161] on input "radio" at bounding box center [234, 164] width 6 height 6
radio input "true"
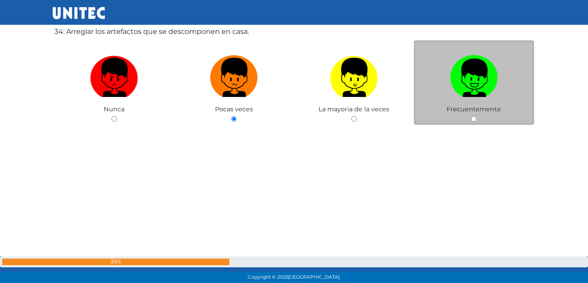
click at [476, 78] on img at bounding box center [474, 75] width 48 height 46
click at [476, 116] on input "radio" at bounding box center [474, 119] width 6 height 6
radio input "true"
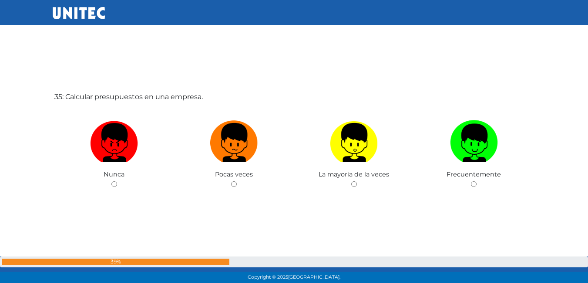
scroll to position [9661, 0]
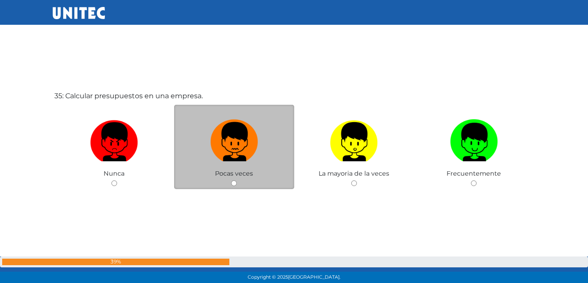
click at [215, 147] on img at bounding box center [234, 139] width 48 height 46
click at [231, 181] on input "radio" at bounding box center [234, 184] width 6 height 6
radio input "true"
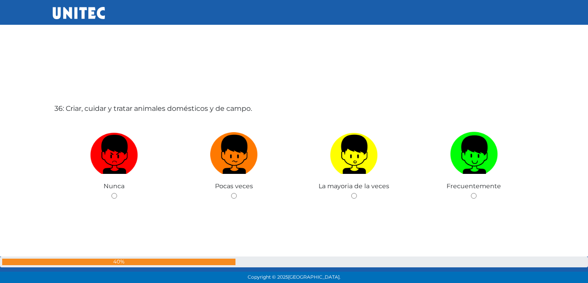
scroll to position [9964, 0]
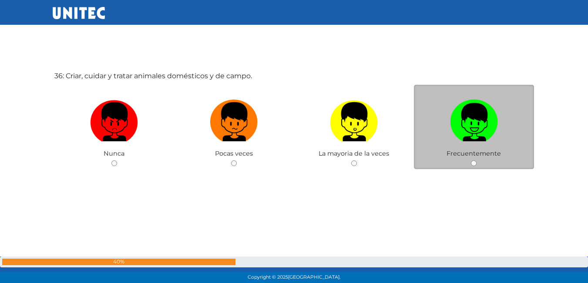
click at [465, 132] on img at bounding box center [474, 119] width 48 height 46
click at [471, 161] on input "radio" at bounding box center [474, 164] width 6 height 6
radio input "true"
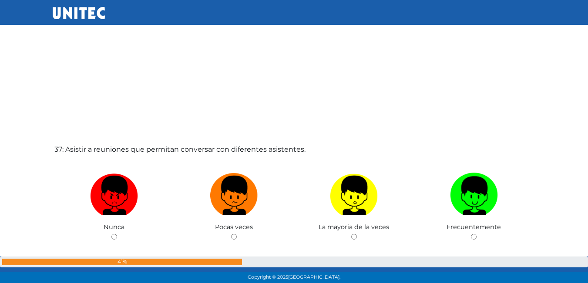
scroll to position [10181, 0]
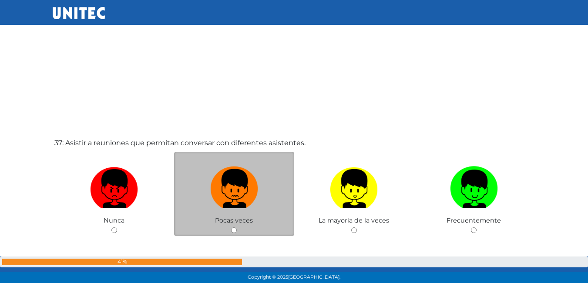
click at [229, 176] on img at bounding box center [234, 186] width 48 height 46
click at [231, 228] on input "radio" at bounding box center [234, 231] width 6 height 6
radio input "true"
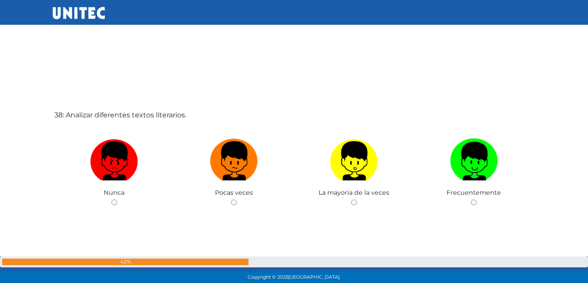
scroll to position [10531, 0]
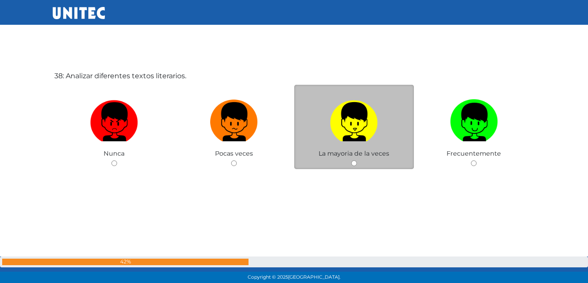
click at [357, 129] on img at bounding box center [354, 119] width 48 height 46
click at [357, 161] on input "radio" at bounding box center [354, 164] width 6 height 6
radio input "true"
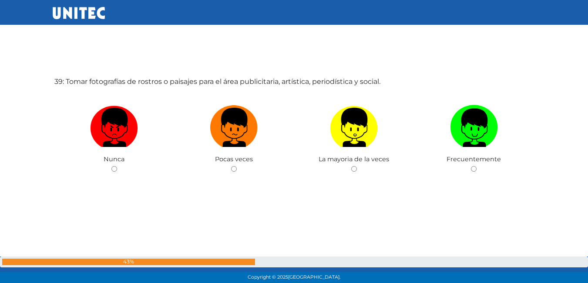
scroll to position [10826, 0]
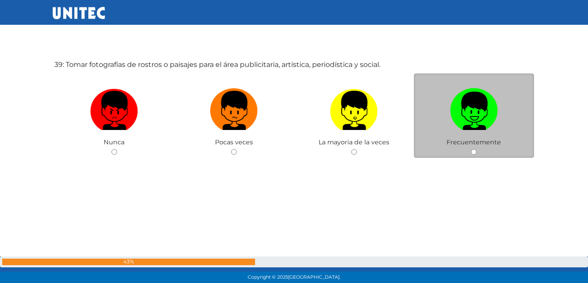
click at [467, 113] on img at bounding box center [474, 108] width 48 height 46
click at [471, 149] on input "radio" at bounding box center [474, 152] width 6 height 6
radio input "true"
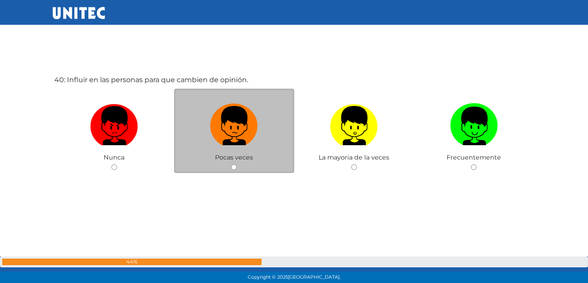
scroll to position [11130, 0]
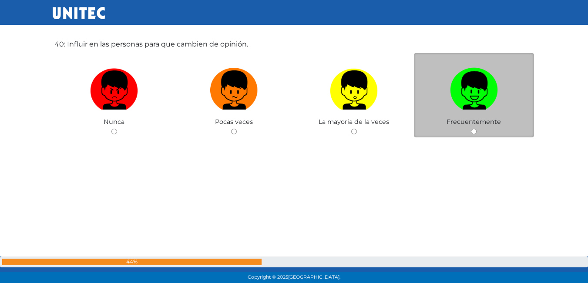
click at [479, 92] on img at bounding box center [474, 87] width 48 height 46
click at [477, 129] on input "radio" at bounding box center [474, 132] width 6 height 6
radio input "true"
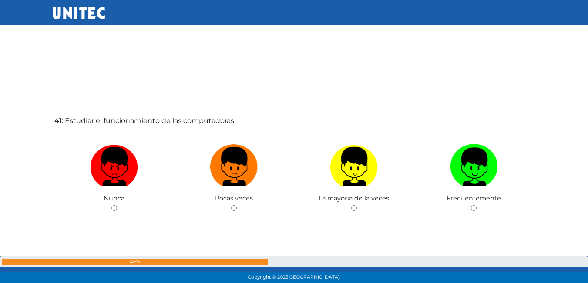
scroll to position [11350, 0]
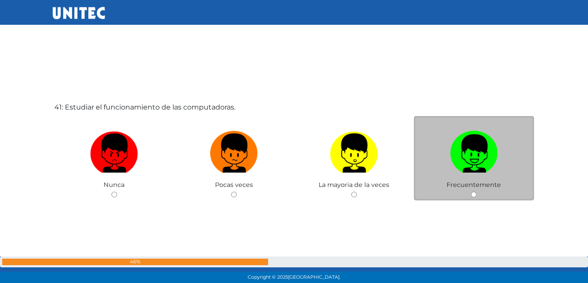
click at [462, 157] on img at bounding box center [474, 151] width 48 height 46
click at [471, 192] on input "radio" at bounding box center [474, 195] width 6 height 6
radio input "true"
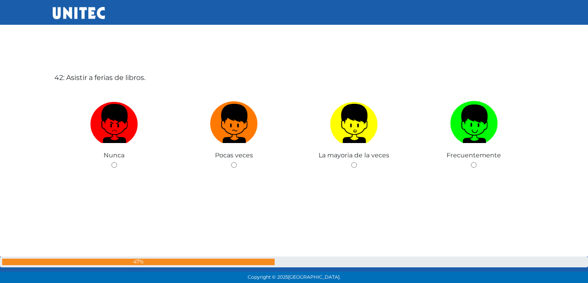
scroll to position [11665, 0]
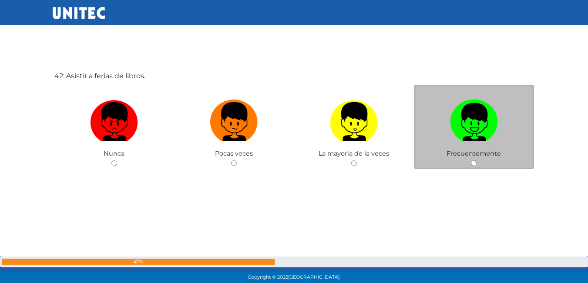
click at [485, 135] on img at bounding box center [474, 119] width 48 height 46
click at [477, 161] on input "radio" at bounding box center [474, 164] width 6 height 6
radio input "true"
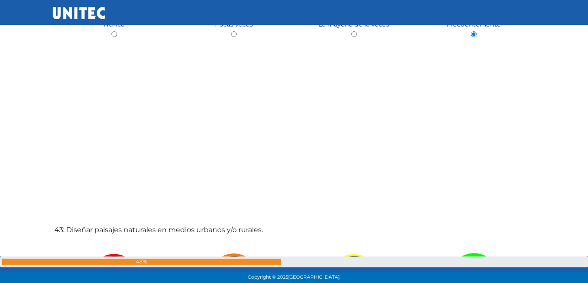
scroll to position [11881, 0]
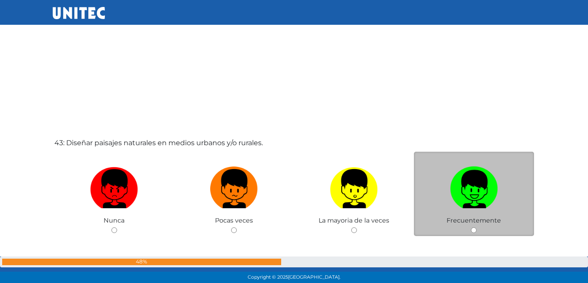
click at [490, 200] on img at bounding box center [474, 186] width 48 height 46
click at [477, 228] on input "radio" at bounding box center [474, 231] width 6 height 6
radio input "true"
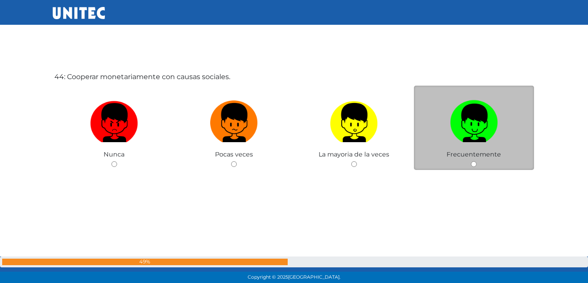
scroll to position [12232, 0]
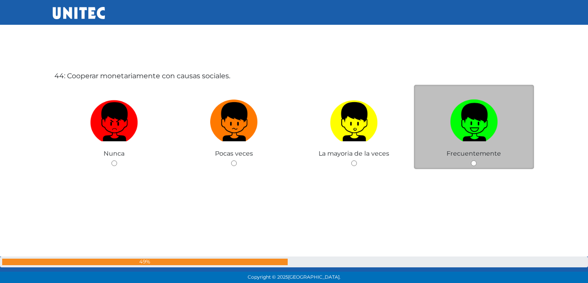
click at [461, 119] on img at bounding box center [474, 119] width 48 height 46
click at [471, 161] on input "radio" at bounding box center [474, 164] width 6 height 6
radio input "true"
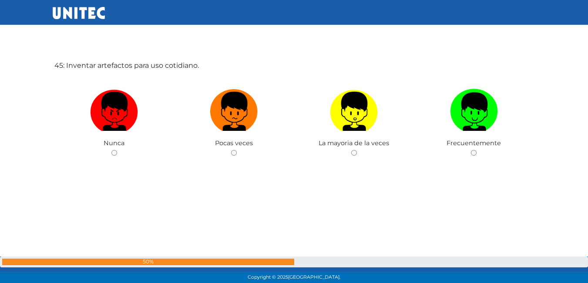
scroll to position [12535, 0]
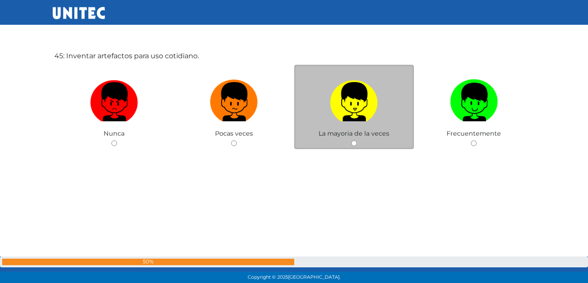
click at [350, 108] on img at bounding box center [354, 99] width 48 height 46
click at [351, 141] on input "radio" at bounding box center [354, 144] width 6 height 6
radio input "true"
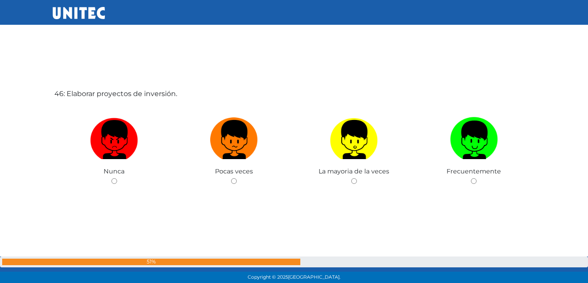
scroll to position [12799, 0]
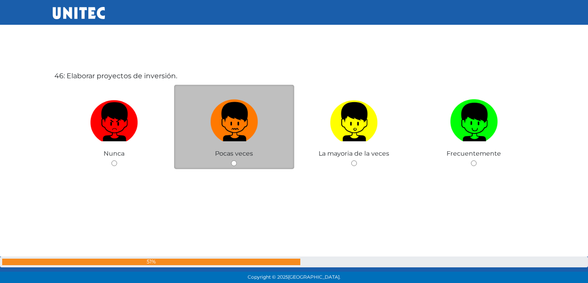
click at [224, 123] on img at bounding box center [234, 119] width 48 height 46
click at [231, 161] on input "radio" at bounding box center [234, 164] width 6 height 6
radio input "true"
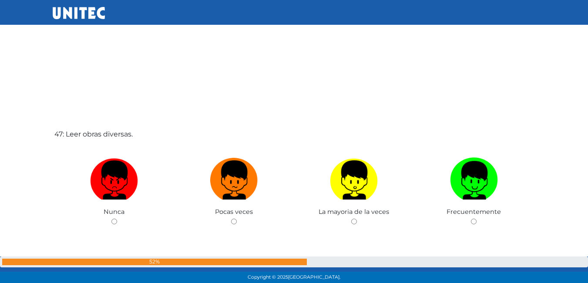
scroll to position [13059, 0]
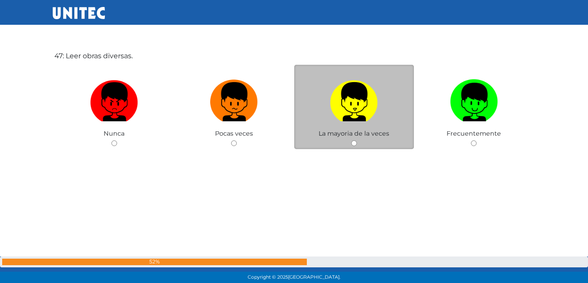
click at [361, 107] on img at bounding box center [354, 99] width 48 height 46
click at [357, 141] on input "radio" at bounding box center [354, 144] width 6 height 6
radio input "true"
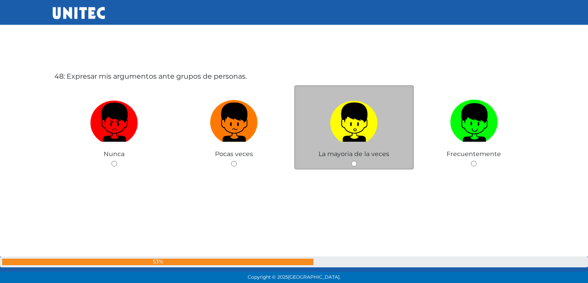
scroll to position [13366, 0]
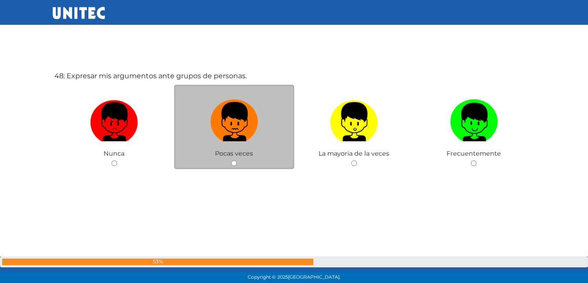
click at [239, 128] on img at bounding box center [234, 119] width 48 height 46
click at [237, 161] on input "radio" at bounding box center [234, 164] width 6 height 6
radio input "true"
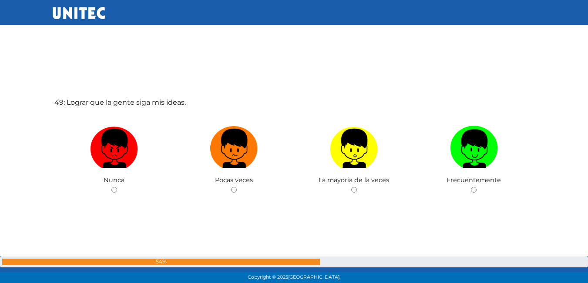
scroll to position [13629, 0]
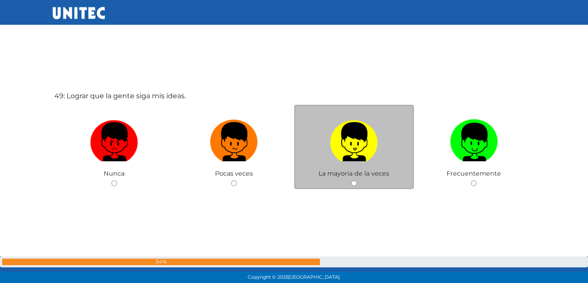
click at [340, 134] on img at bounding box center [354, 139] width 48 height 46
click at [351, 181] on input "radio" at bounding box center [354, 184] width 6 height 6
radio input "true"
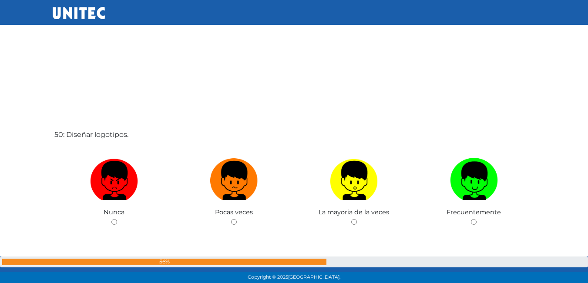
scroll to position [13889, 0]
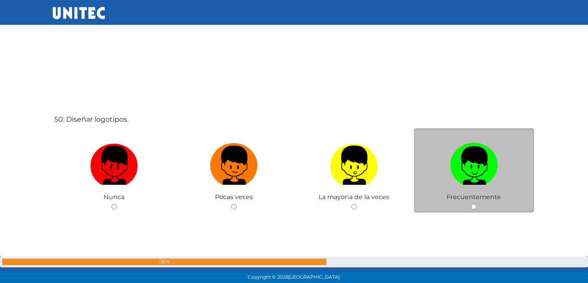
click at [464, 186] on label at bounding box center [474, 165] width 120 height 53
click at [471, 204] on input "radio" at bounding box center [474, 207] width 6 height 6
radio input "true"
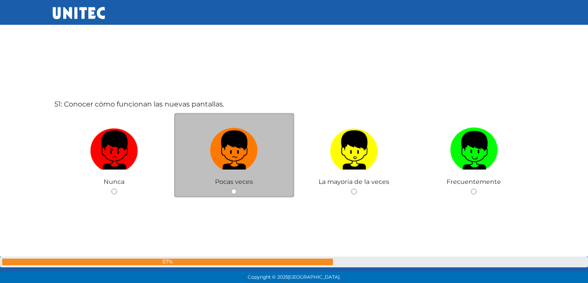
scroll to position [14194, 0]
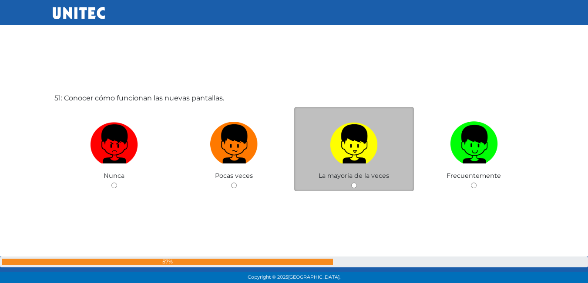
click at [357, 153] on img at bounding box center [354, 141] width 48 height 46
click at [357, 183] on input "radio" at bounding box center [354, 186] width 6 height 6
radio input "true"
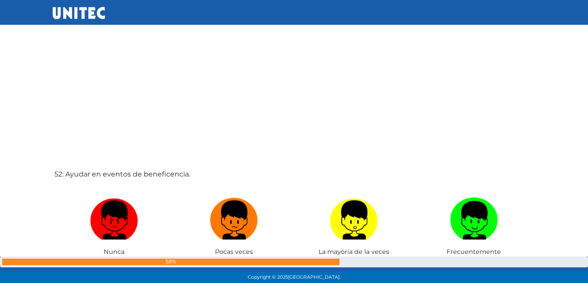
scroll to position [14488, 0]
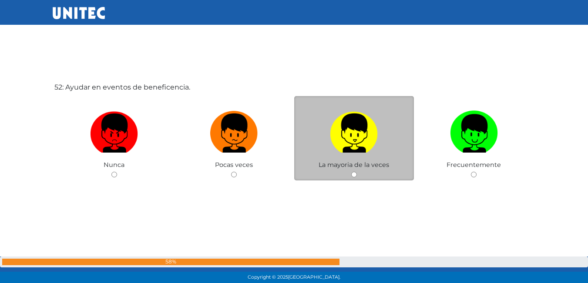
click at [362, 141] on img at bounding box center [354, 131] width 48 height 46
click at [357, 172] on input "radio" at bounding box center [354, 175] width 6 height 6
radio input "true"
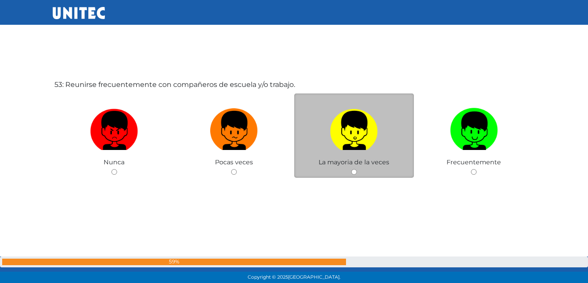
scroll to position [14792, 0]
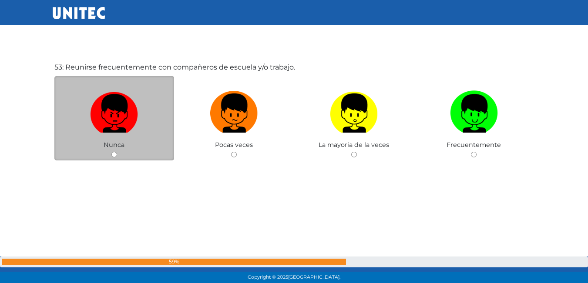
click at [130, 111] on img at bounding box center [114, 111] width 48 height 46
click at [117, 152] on input "radio" at bounding box center [114, 155] width 6 height 6
radio input "true"
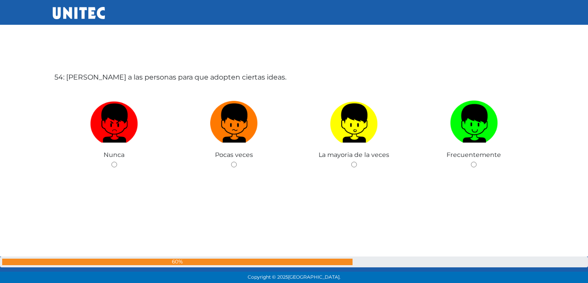
scroll to position [15066, 0]
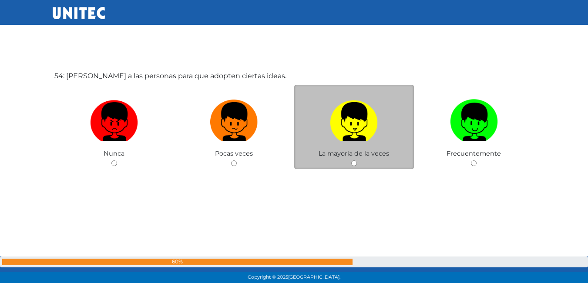
click at [357, 118] on img at bounding box center [354, 119] width 48 height 46
click at [357, 161] on input "radio" at bounding box center [354, 164] width 6 height 6
radio input "true"
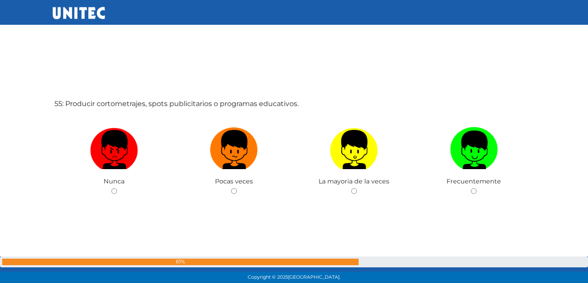
scroll to position [15330, 0]
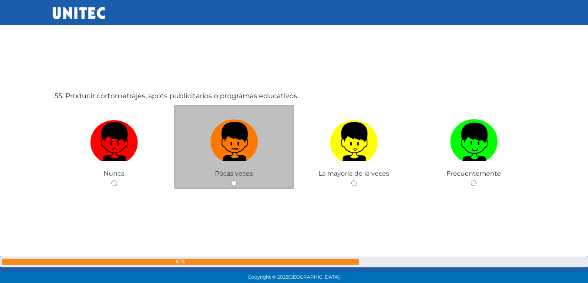
click at [230, 145] on img at bounding box center [234, 139] width 48 height 46
click at [231, 181] on input "radio" at bounding box center [234, 184] width 6 height 6
radio input "true"
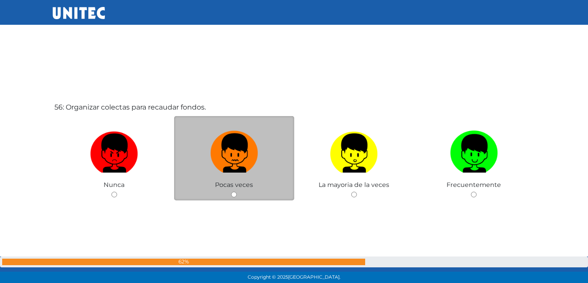
scroll to position [15633, 0]
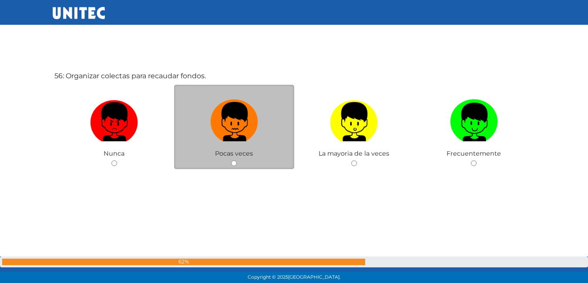
click at [224, 134] on img at bounding box center [234, 119] width 48 height 46
click at [231, 161] on input "radio" at bounding box center [234, 164] width 6 height 6
radio input "true"
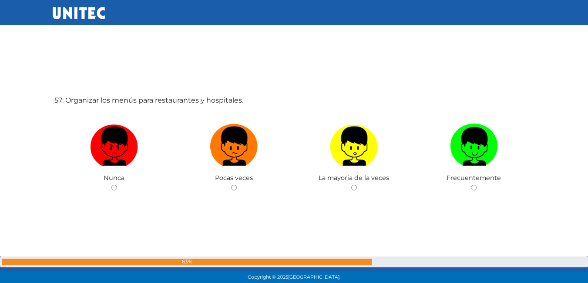
scroll to position [15893, 0]
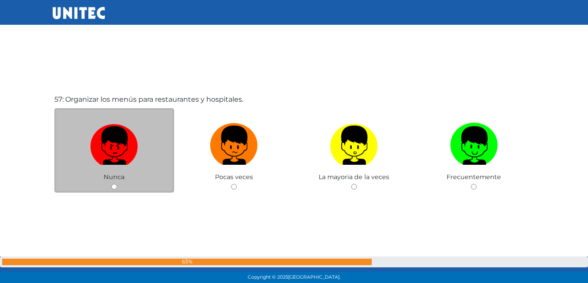
click at [108, 149] on img at bounding box center [114, 143] width 48 height 46
click at [111, 184] on input "radio" at bounding box center [114, 187] width 6 height 6
radio input "true"
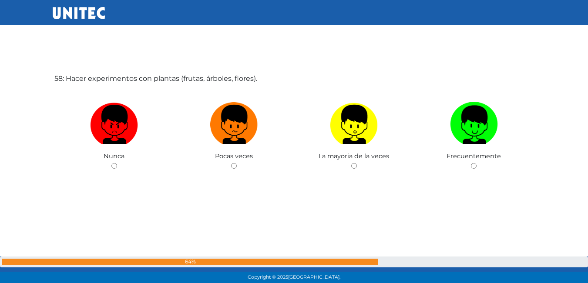
scroll to position [16200, 0]
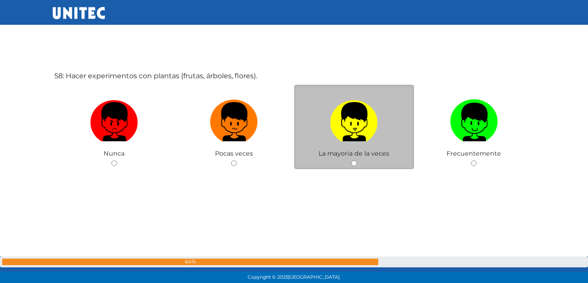
click at [339, 111] on img at bounding box center [354, 119] width 48 height 46
click at [351, 161] on input "radio" at bounding box center [354, 164] width 6 height 6
radio input "true"
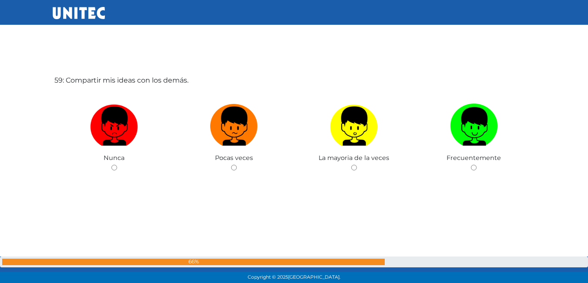
scroll to position [16483, 0]
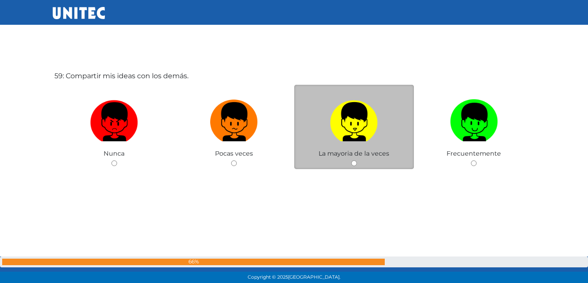
click at [357, 134] on img at bounding box center [354, 119] width 48 height 46
click at [357, 161] on input "radio" at bounding box center [354, 164] width 6 height 6
radio input "true"
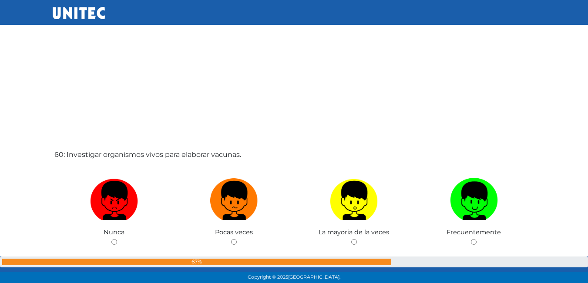
scroll to position [16703, 0]
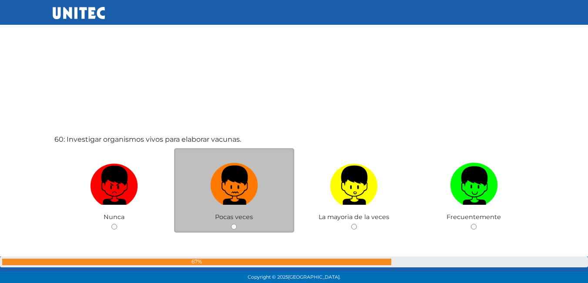
click at [242, 177] on img at bounding box center [234, 183] width 48 height 46
click at [237, 224] on input "radio" at bounding box center [234, 227] width 6 height 6
radio input "true"
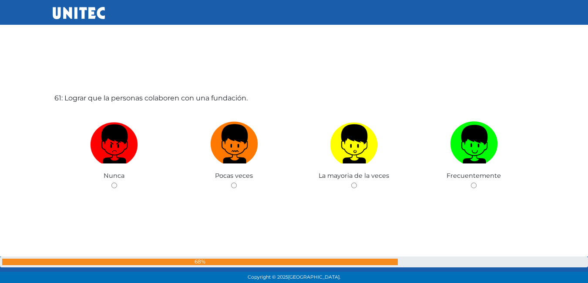
scroll to position [17043, 0]
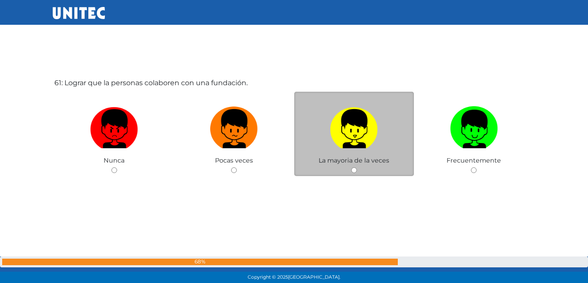
click at [356, 141] on img at bounding box center [354, 126] width 48 height 46
click at [356, 168] on input "radio" at bounding box center [354, 171] width 6 height 6
radio input "true"
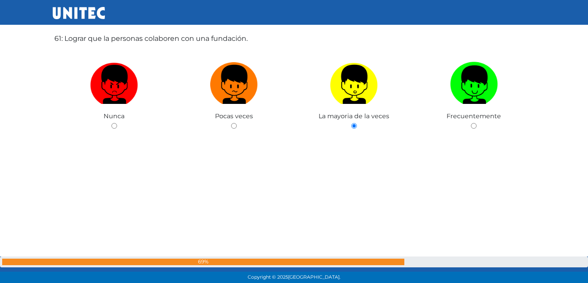
scroll to position [17089, 0]
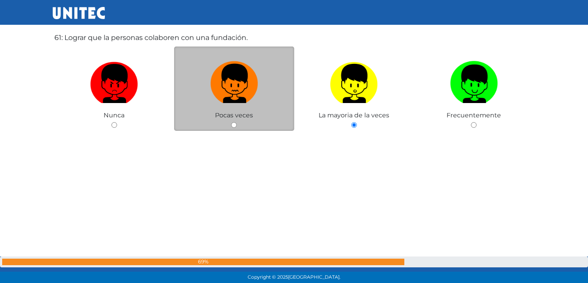
click at [238, 92] on img at bounding box center [234, 81] width 48 height 46
click at [237, 122] on input "radio" at bounding box center [234, 125] width 6 height 6
radio input "true"
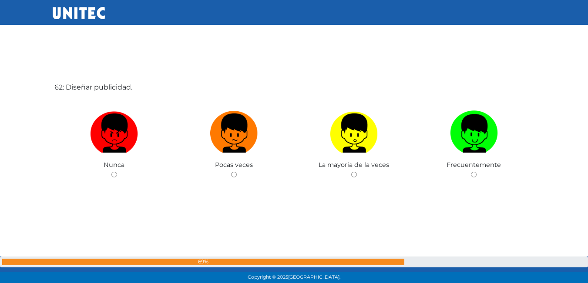
scroll to position [17334, 0]
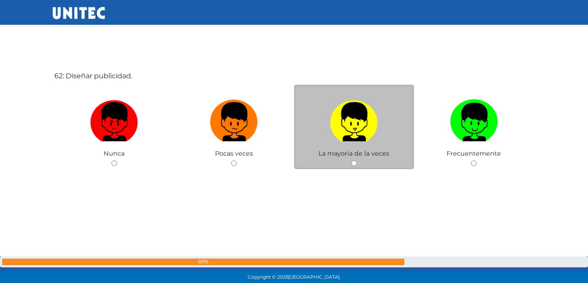
click at [357, 134] on img at bounding box center [354, 119] width 48 height 46
click at [357, 161] on input "radio" at bounding box center [354, 164] width 6 height 6
radio input "true"
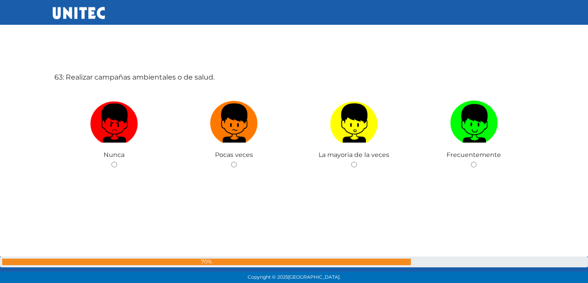
scroll to position [17617, 0]
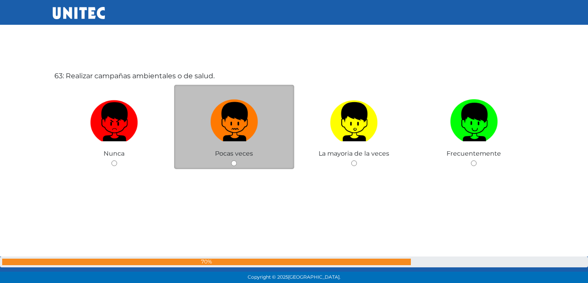
click at [237, 111] on img at bounding box center [234, 119] width 48 height 46
click at [237, 161] on input "radio" at bounding box center [234, 164] width 6 height 6
radio input "true"
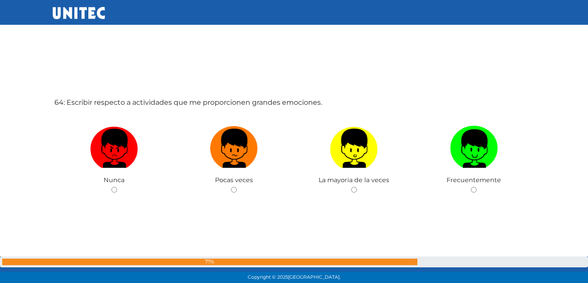
scroll to position [17906, 0]
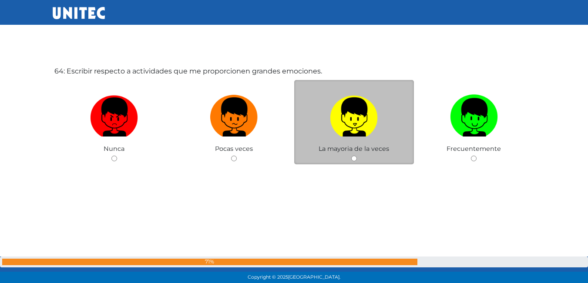
click at [367, 122] on img at bounding box center [354, 114] width 48 height 46
click at [357, 156] on input "radio" at bounding box center [354, 159] width 6 height 6
radio input "true"
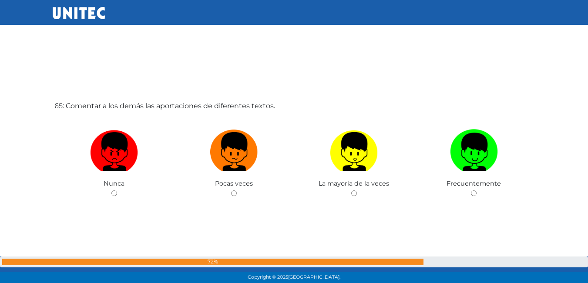
scroll to position [18158, 0]
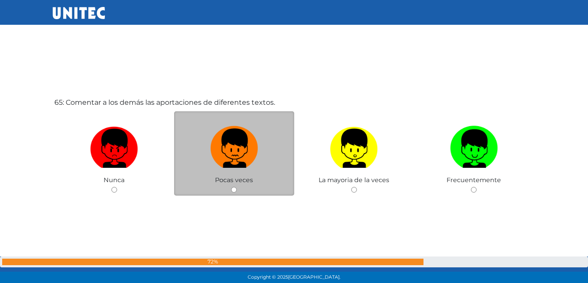
click at [227, 155] on img at bounding box center [234, 146] width 48 height 46
click at [231, 187] on input "radio" at bounding box center [234, 190] width 6 height 6
radio input "true"
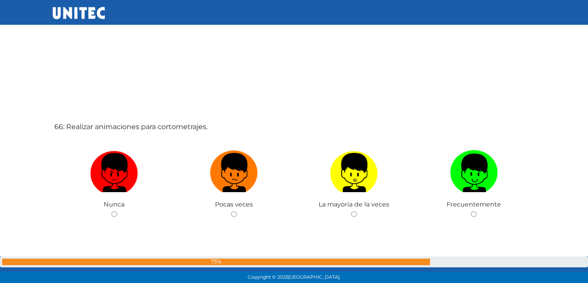
scroll to position [18446, 0]
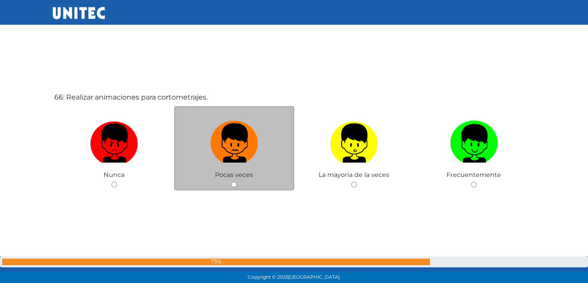
click at [233, 147] on img at bounding box center [234, 141] width 48 height 46
click at [233, 182] on input "radio" at bounding box center [234, 185] width 6 height 6
radio input "true"
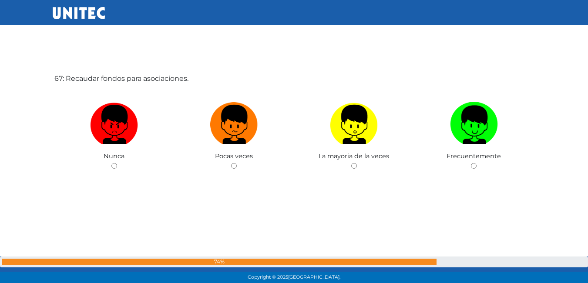
scroll to position [18751, 0]
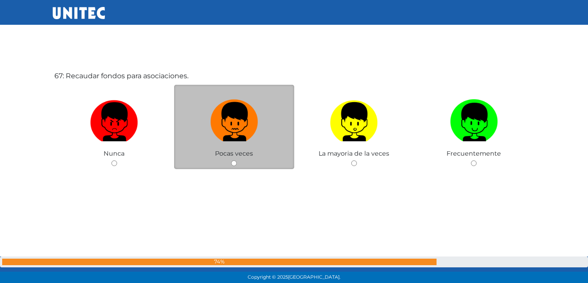
click at [243, 125] on img at bounding box center [234, 119] width 48 height 46
click at [237, 161] on input "radio" at bounding box center [234, 164] width 6 height 6
radio input "true"
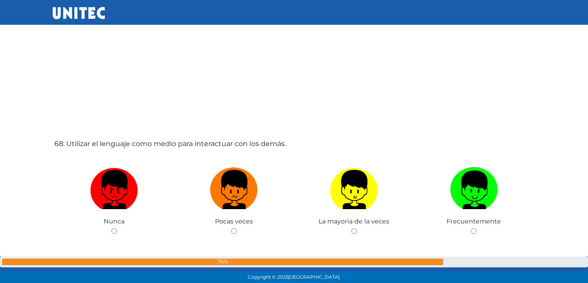
scroll to position [18967, 0]
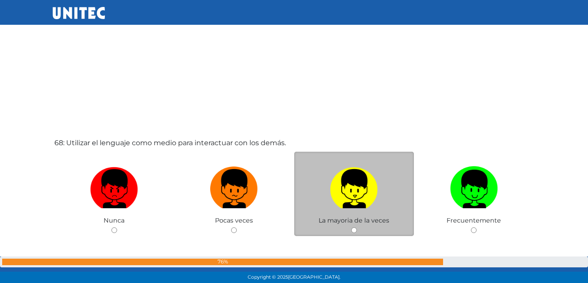
click at [354, 191] on img at bounding box center [354, 186] width 48 height 46
click at [354, 228] on input "radio" at bounding box center [354, 231] width 6 height 6
radio input "true"
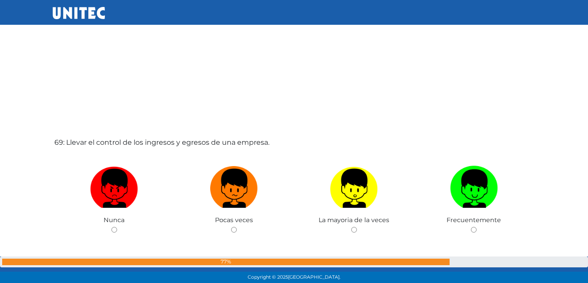
scroll to position [19267, 0]
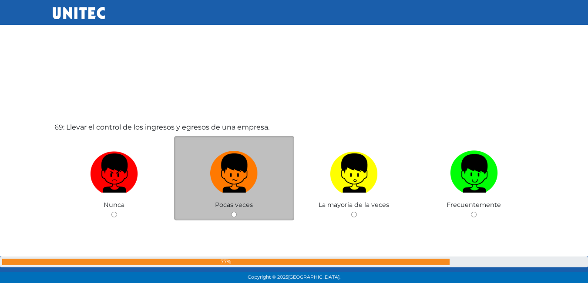
click at [202, 189] on label at bounding box center [234, 173] width 120 height 53
click at [231, 212] on input "radio" at bounding box center [234, 215] width 6 height 6
radio input "true"
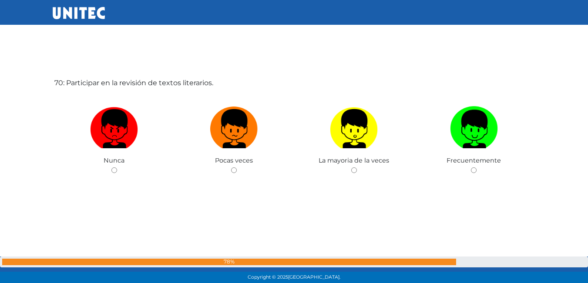
scroll to position [19601, 0]
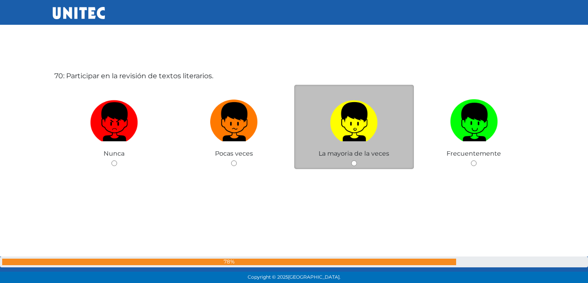
click at [340, 143] on label at bounding box center [354, 122] width 120 height 53
click at [351, 161] on input "radio" at bounding box center [354, 164] width 6 height 6
radio input "true"
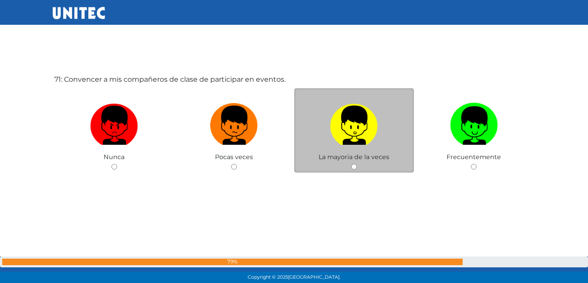
scroll to position [19885, 0]
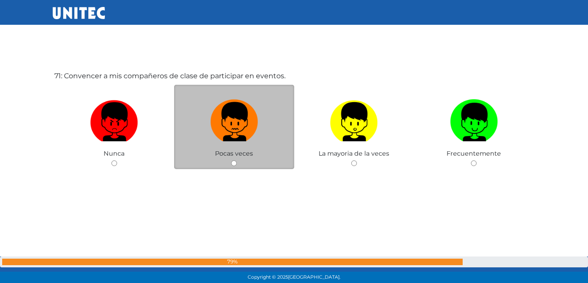
click at [238, 130] on img at bounding box center [234, 119] width 48 height 46
click at [237, 161] on input "radio" at bounding box center [234, 164] width 6 height 6
radio input "true"
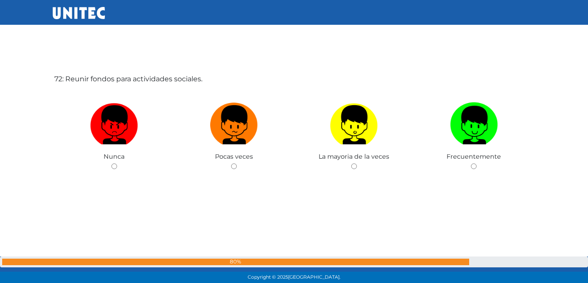
scroll to position [20168, 0]
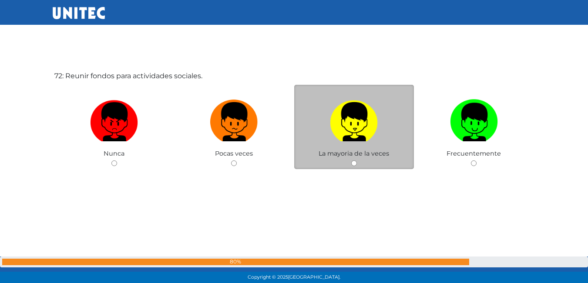
click at [342, 126] on img at bounding box center [354, 119] width 48 height 46
click at [351, 161] on input "radio" at bounding box center [354, 164] width 6 height 6
radio input "true"
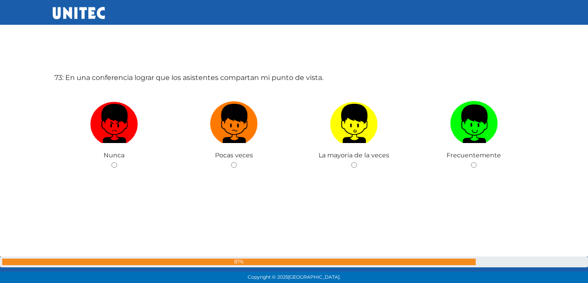
scroll to position [20452, 0]
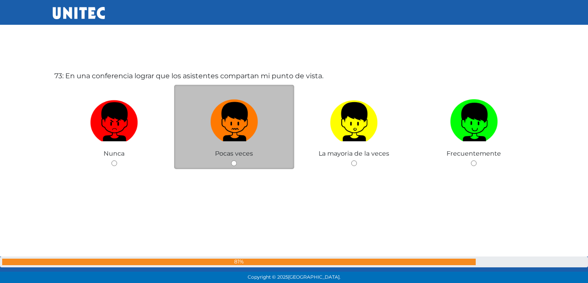
click at [244, 133] on img at bounding box center [234, 119] width 48 height 46
click at [237, 161] on input "radio" at bounding box center [234, 164] width 6 height 6
radio input "true"
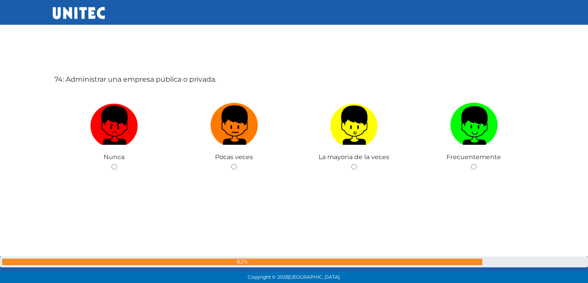
scroll to position [20735, 0]
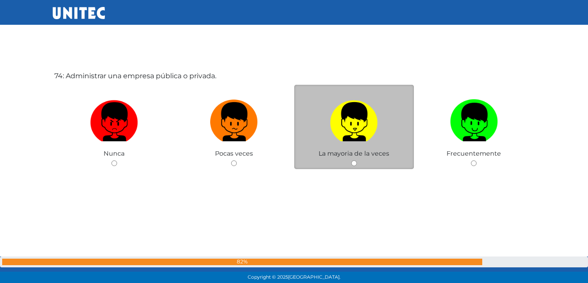
click at [352, 128] on img at bounding box center [354, 119] width 48 height 46
click at [352, 161] on input "radio" at bounding box center [354, 164] width 6 height 6
radio input "true"
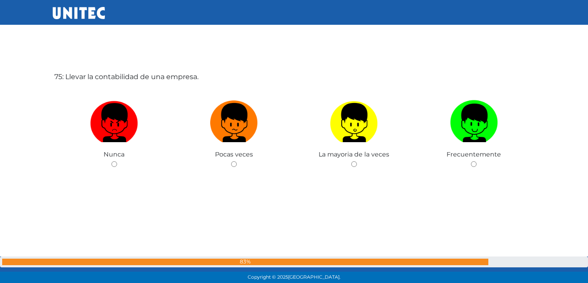
scroll to position [21019, 0]
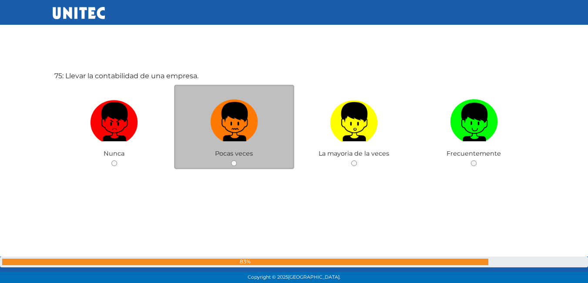
click at [221, 119] on img at bounding box center [234, 119] width 48 height 46
click at [231, 161] on input "radio" at bounding box center [234, 164] width 6 height 6
radio input "true"
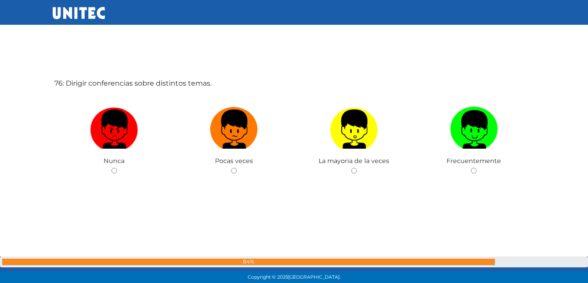
scroll to position [21302, 0]
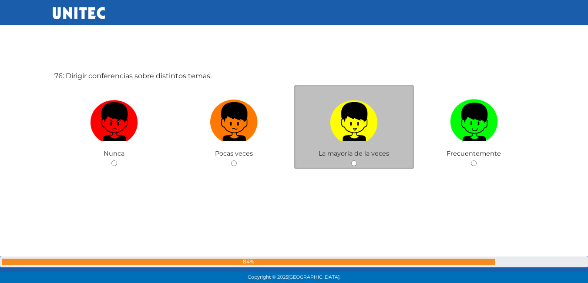
click at [347, 121] on img at bounding box center [354, 119] width 48 height 46
click at [351, 161] on input "radio" at bounding box center [354, 164] width 6 height 6
radio input "true"
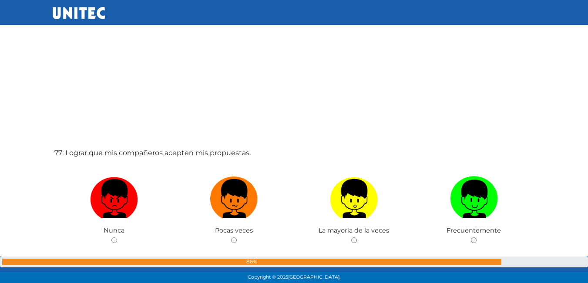
scroll to position [21565, 0]
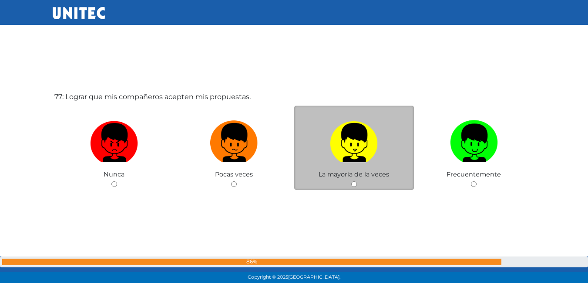
click at [358, 146] on img at bounding box center [354, 140] width 48 height 46
click at [357, 182] on input "radio" at bounding box center [354, 185] width 6 height 6
radio input "true"
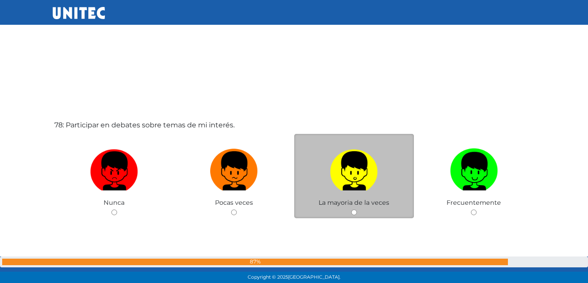
scroll to position [21825, 0]
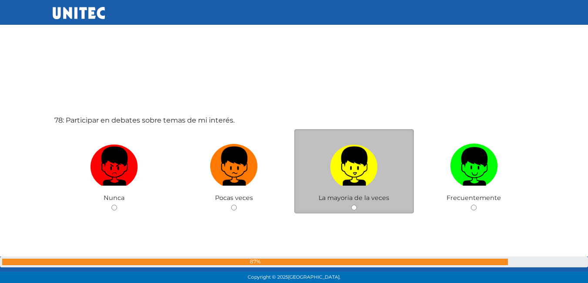
click at [345, 169] on img at bounding box center [354, 164] width 48 height 46
click at [351, 205] on input "radio" at bounding box center [354, 208] width 6 height 6
radio input "true"
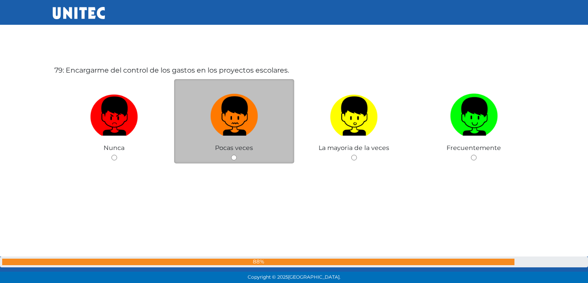
scroll to position [22152, 0]
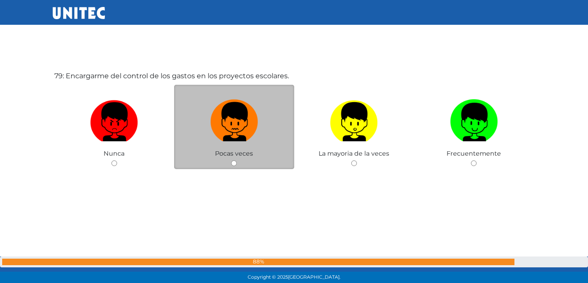
click at [228, 132] on img at bounding box center [234, 119] width 48 height 46
click at [231, 161] on input "radio" at bounding box center [234, 164] width 6 height 6
radio input "true"
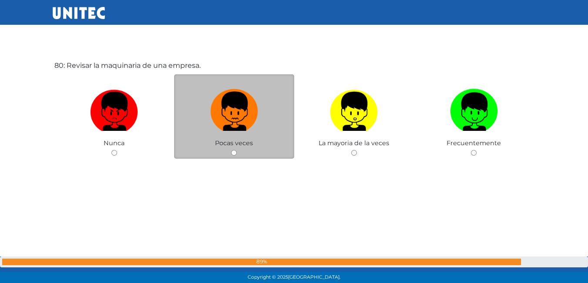
click at [239, 129] on img at bounding box center [234, 109] width 48 height 46
click at [237, 150] on input "radio" at bounding box center [234, 153] width 6 height 6
radio input "true"
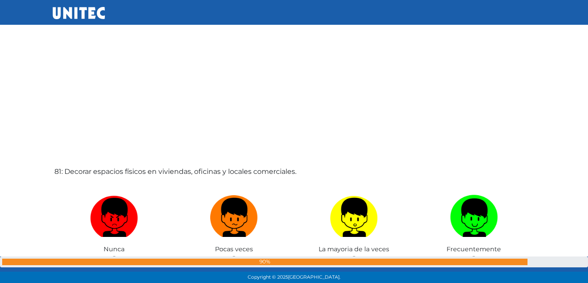
scroll to position [22666, 0]
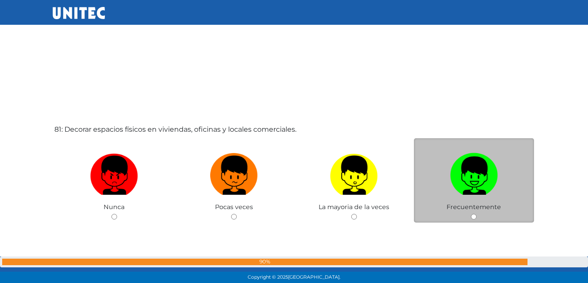
click at [474, 174] on img at bounding box center [474, 173] width 48 height 46
click at [474, 214] on input "radio" at bounding box center [474, 217] width 6 height 6
radio input "true"
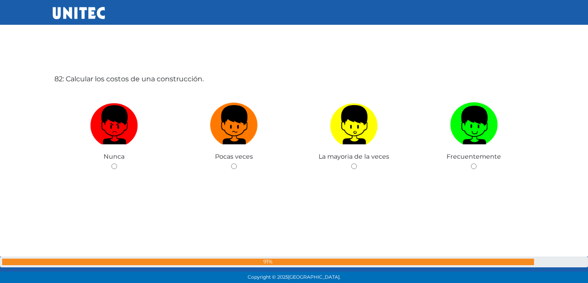
scroll to position [23003, 0]
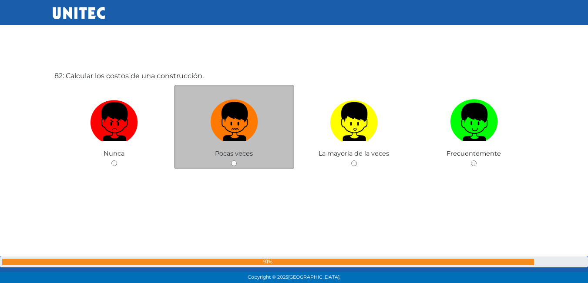
click at [255, 125] on img at bounding box center [234, 119] width 48 height 46
click at [237, 161] on input "radio" at bounding box center [234, 164] width 6 height 6
radio input "true"
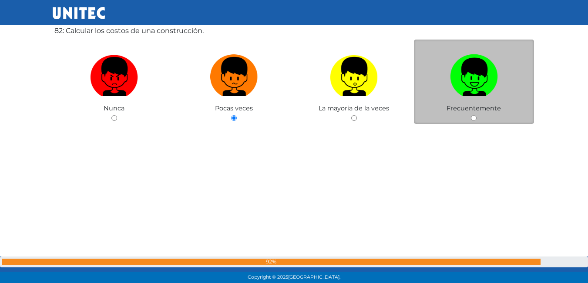
click at [472, 67] on img at bounding box center [474, 74] width 48 height 46
click at [472, 115] on input "radio" at bounding box center [474, 118] width 6 height 6
radio input "true"
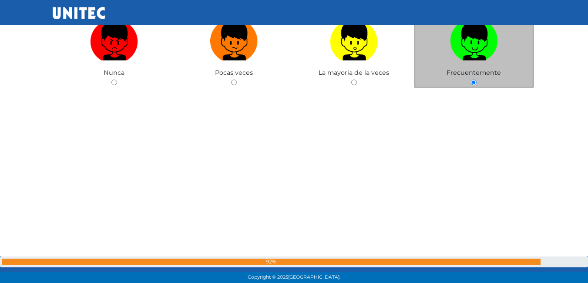
scroll to position [23257, 0]
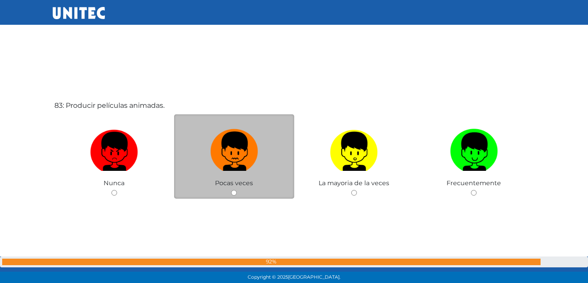
click at [236, 151] on img at bounding box center [234, 149] width 48 height 46
click at [236, 190] on input "radio" at bounding box center [234, 193] width 6 height 6
radio input "true"
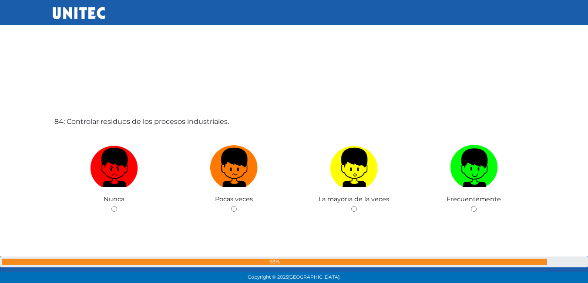
scroll to position [23547, 0]
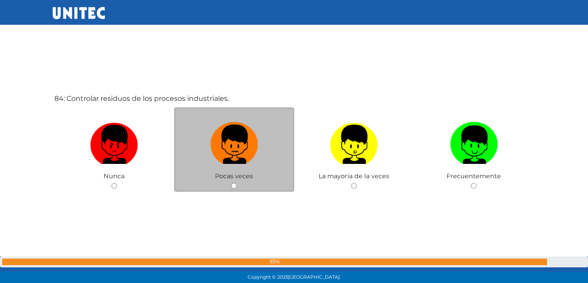
click at [222, 146] on img at bounding box center [234, 142] width 48 height 46
click at [231, 183] on input "radio" at bounding box center [234, 186] width 6 height 6
radio input "true"
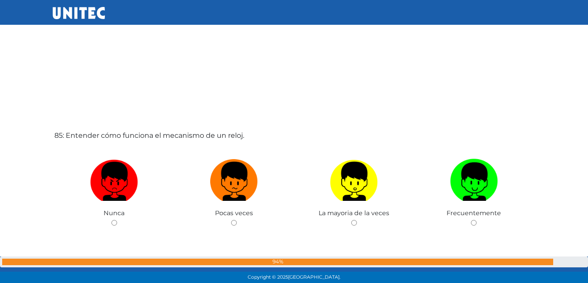
scroll to position [23809, 0]
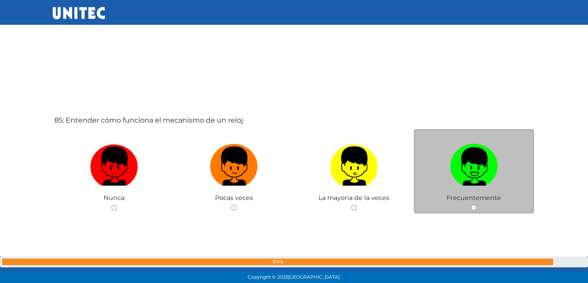
click at [487, 166] on img at bounding box center [474, 164] width 48 height 46
click at [477, 205] on input "radio" at bounding box center [474, 208] width 6 height 6
radio input "true"
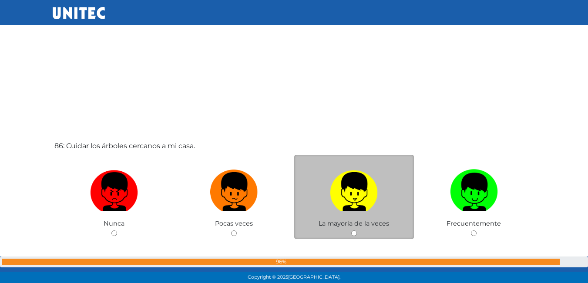
scroll to position [24109, 0]
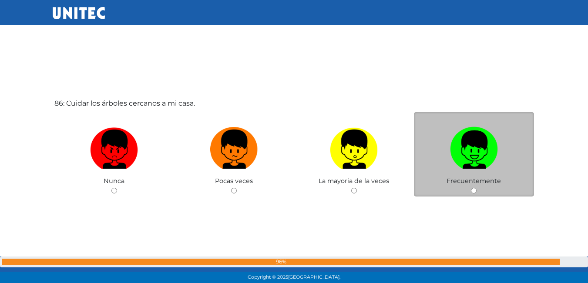
click at [469, 147] on img at bounding box center [474, 147] width 48 height 46
click at [471, 188] on input "radio" at bounding box center [474, 191] width 6 height 6
radio input "true"
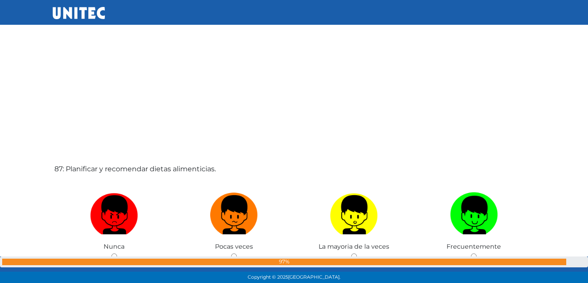
scroll to position [24328, 0]
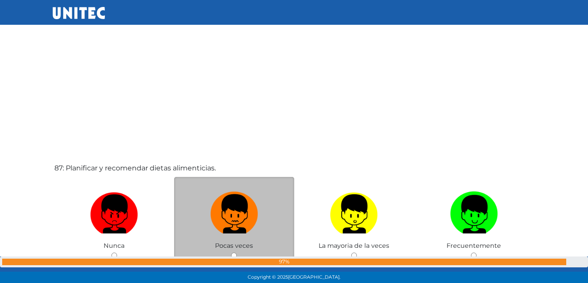
click at [250, 226] on img at bounding box center [234, 212] width 48 height 46
click at [237, 253] on input "radio" at bounding box center [234, 256] width 6 height 6
radio input "true"
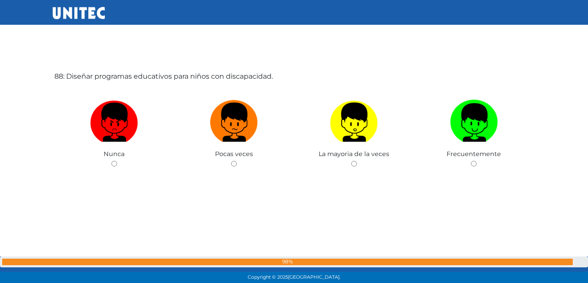
scroll to position [24703, 0]
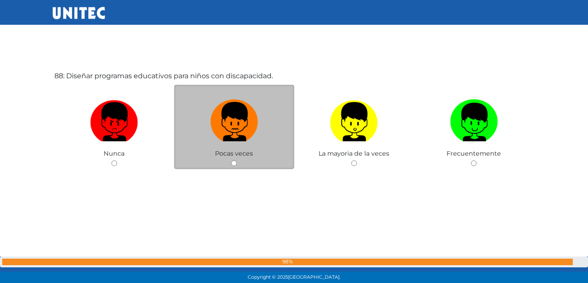
click at [232, 135] on img at bounding box center [234, 119] width 48 height 46
click at [232, 161] on input "radio" at bounding box center [234, 164] width 6 height 6
radio input "true"
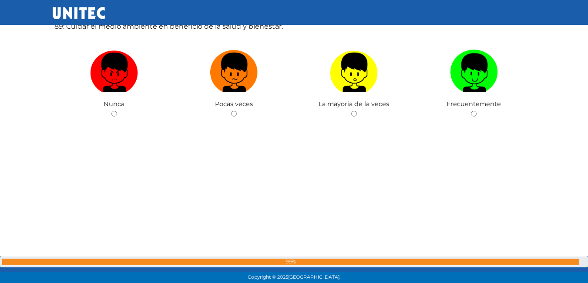
scroll to position [24993, 0]
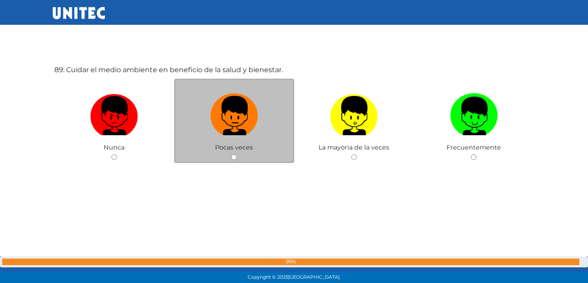
click at [233, 115] on img at bounding box center [234, 113] width 48 height 46
click at [233, 155] on input "radio" at bounding box center [234, 158] width 6 height 6
radio input "true"
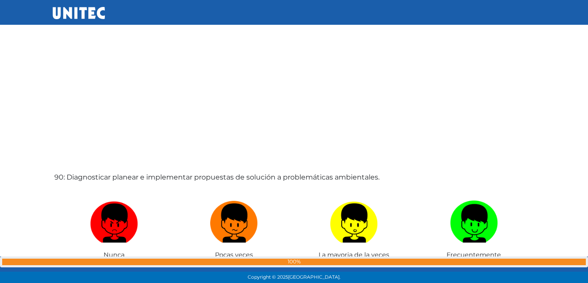
scroll to position [25212, 0]
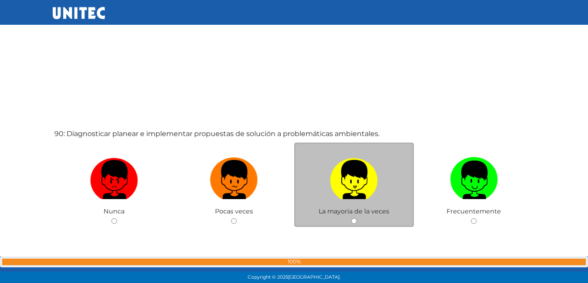
click at [369, 187] on img at bounding box center [354, 177] width 48 height 46
click at [357, 219] on input "radio" at bounding box center [354, 222] width 6 height 6
radio input "true"
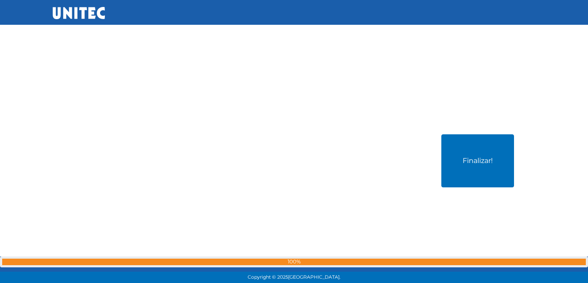
scroll to position [25510, 0]
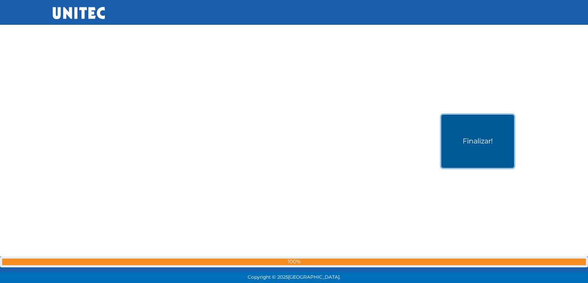
click at [475, 144] on button "Finalizar!" at bounding box center [477, 141] width 73 height 53
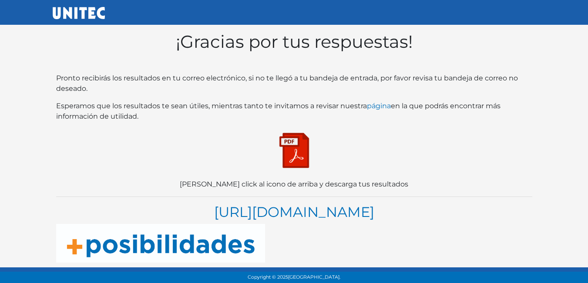
click at [294, 158] on img at bounding box center [295, 151] width 44 height 44
click at [301, 158] on img at bounding box center [295, 151] width 44 height 44
click at [300, 136] on img at bounding box center [295, 150] width 44 height 44
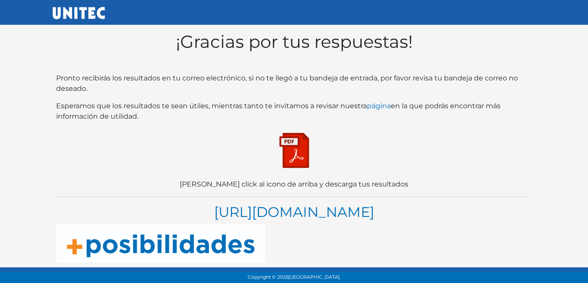
click at [303, 150] on img at bounding box center [295, 151] width 44 height 44
